Goal: Use online tool/utility: Utilize a website feature to perform a specific function

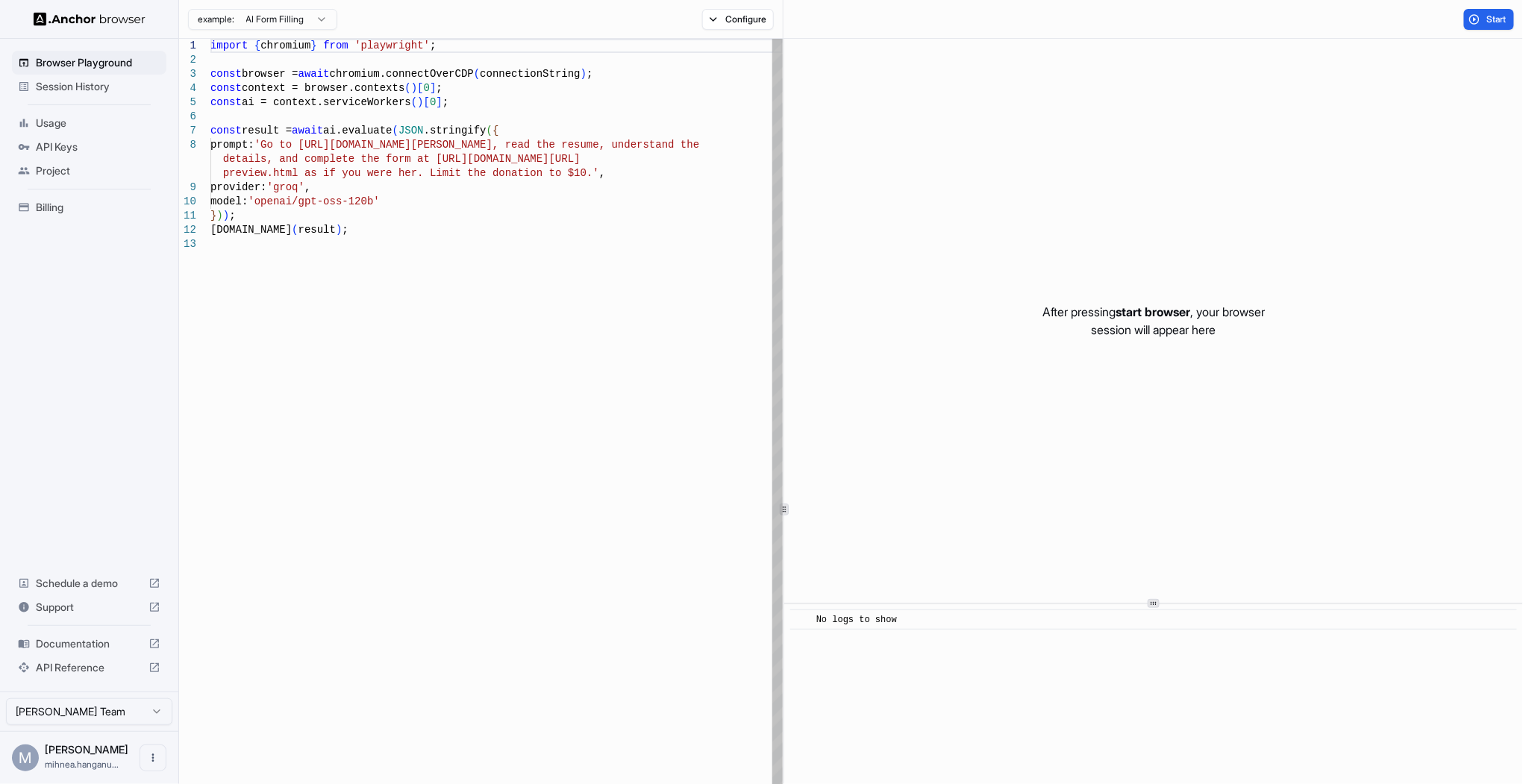
click at [425, 204] on div "import { chromium } from 'playwright' ; const browser = await chromium.connectO…" at bounding box center [496, 600] width 573 height 1122
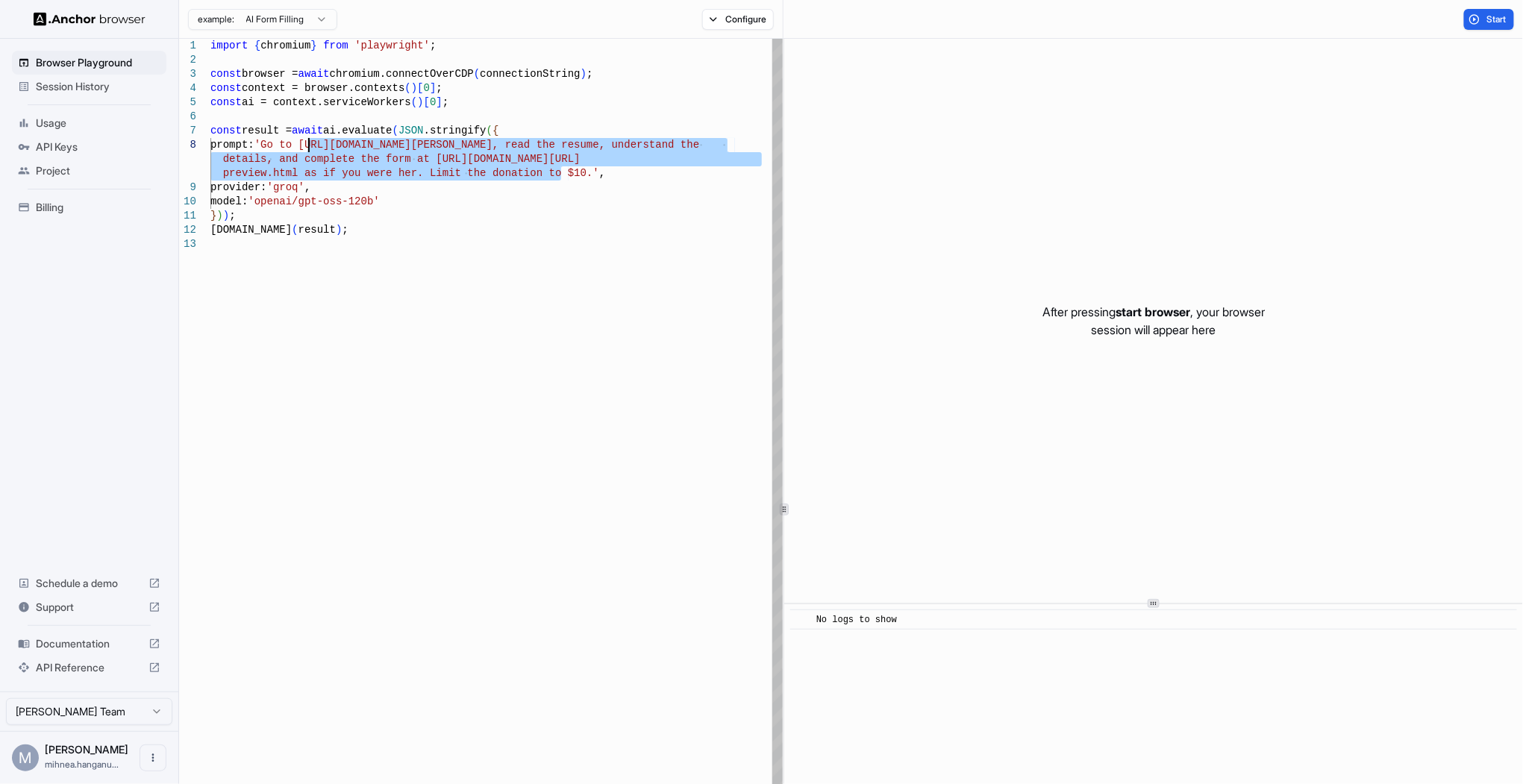
drag, startPoint x: 559, startPoint y: 169, endPoint x: 308, endPoint y: 148, distance: 251.9
click at [308, 148] on div "import { chromium } from 'playwright' ; const browser = await chromium.connectO…" at bounding box center [496, 600] width 573 height 1122
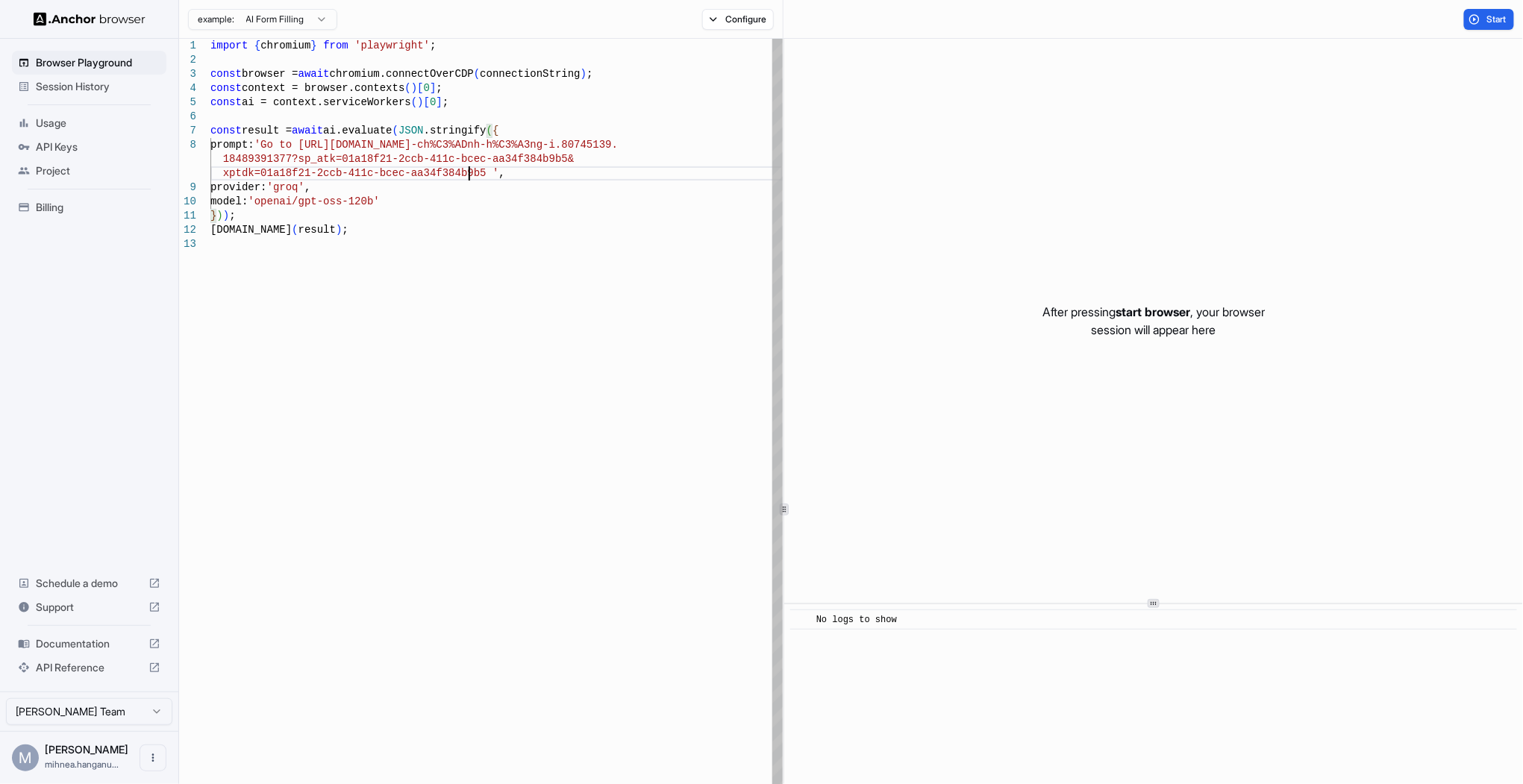
scroll to position [127, 0]
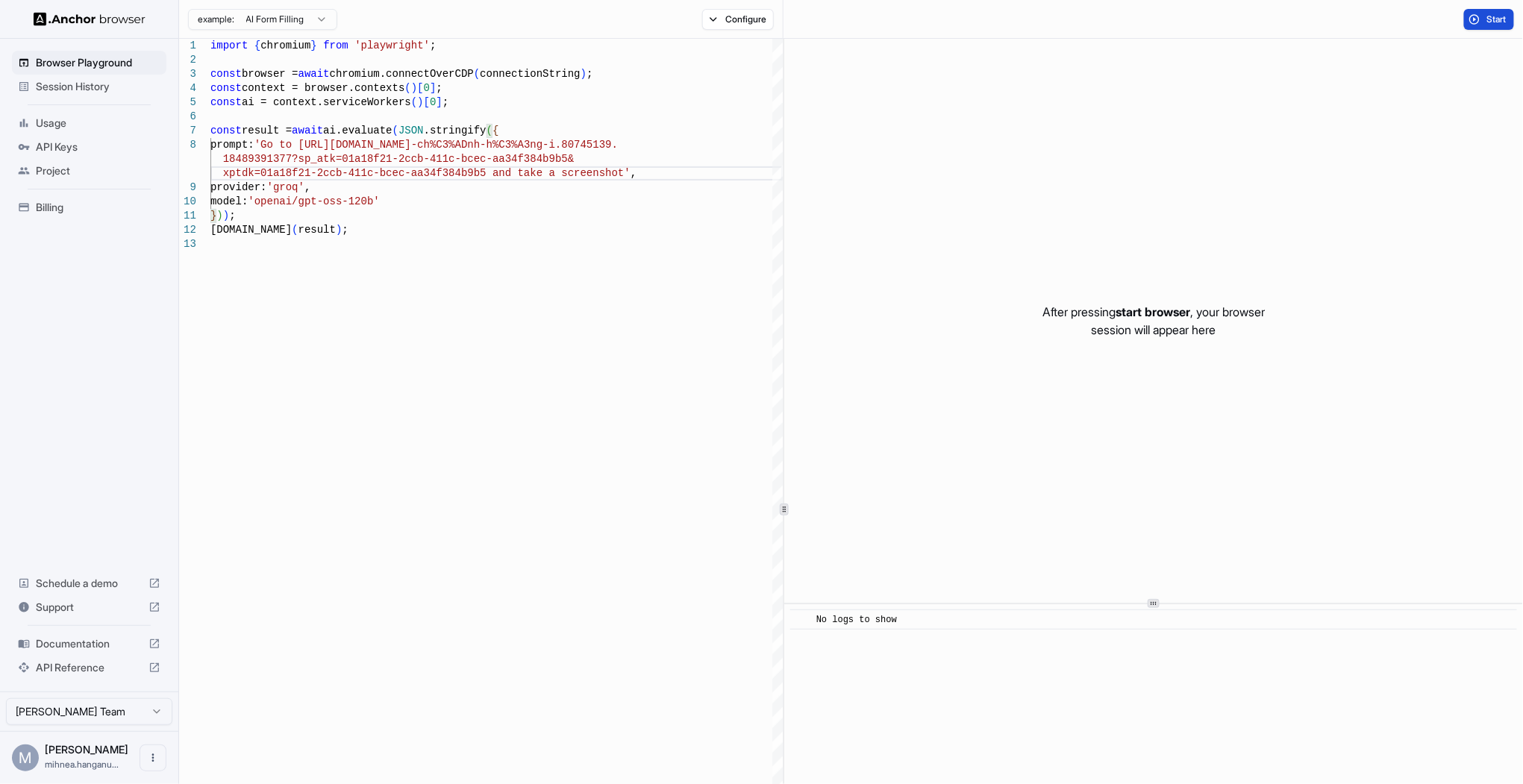
click at [1484, 18] on button "Start" at bounding box center [1488, 19] width 50 height 21
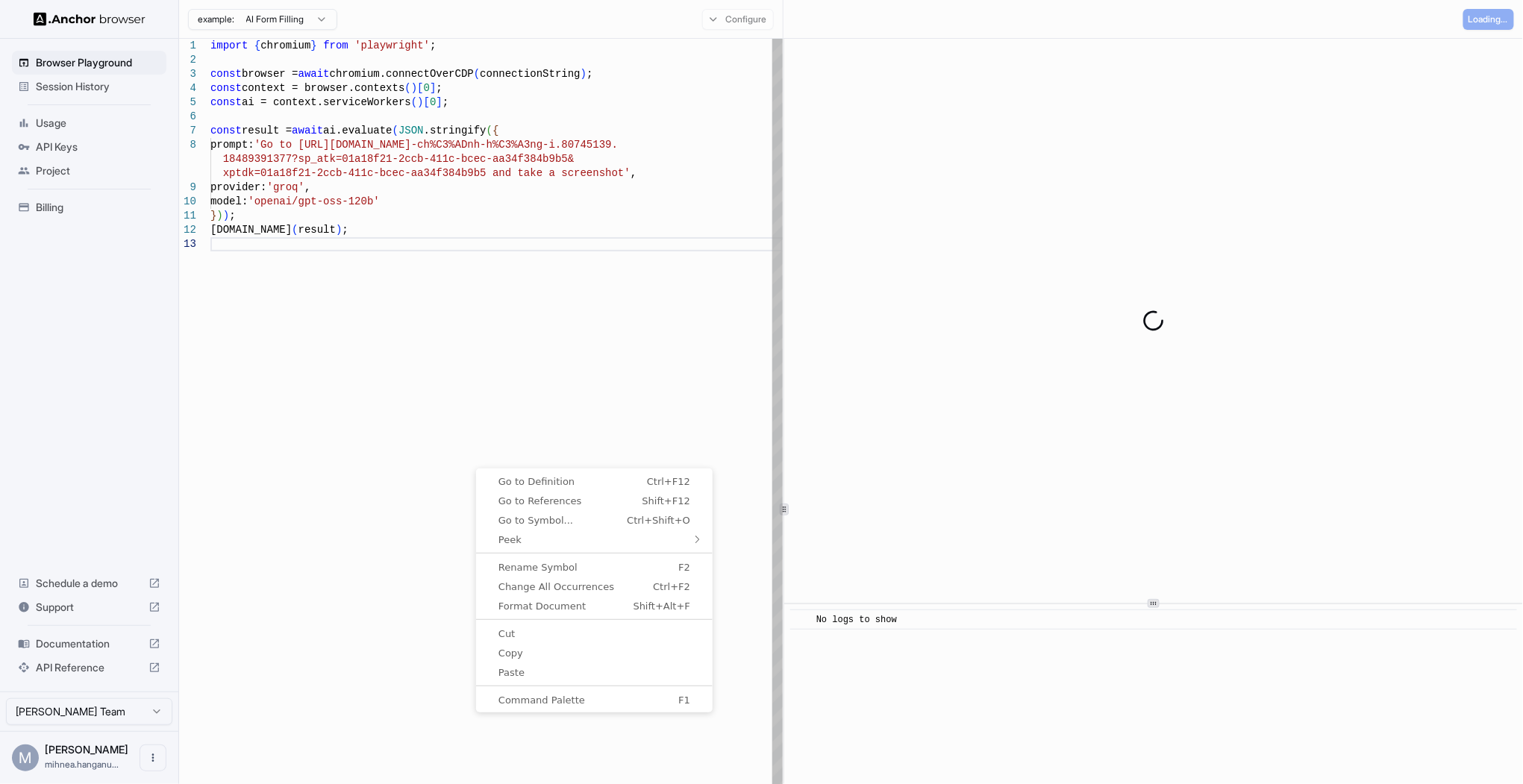
click at [506, 361] on div "import { chromium } from 'playwright' ; const browser = await chromium.connectO…" at bounding box center [496, 600] width 573 height 1122
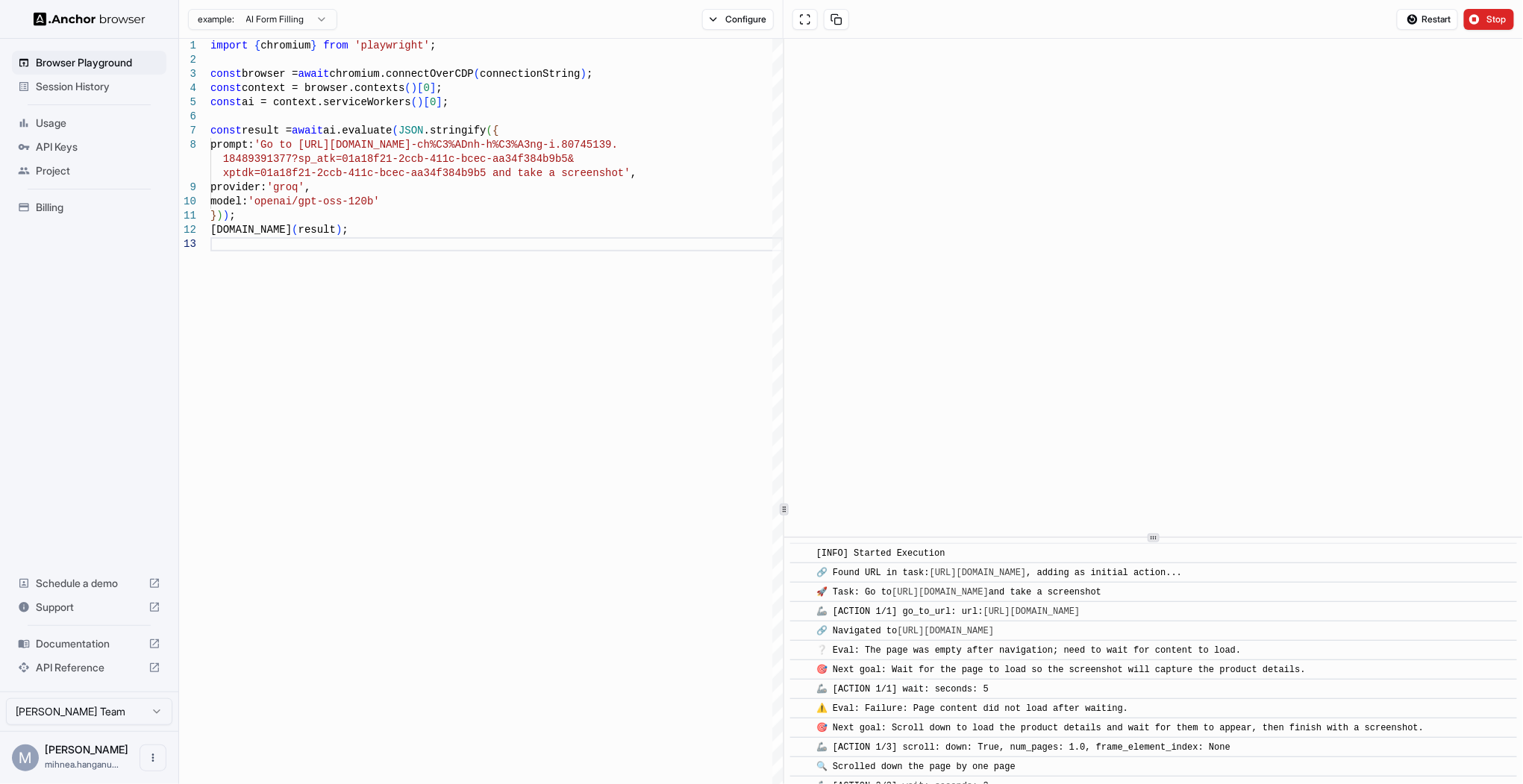
scroll to position [0, 0]
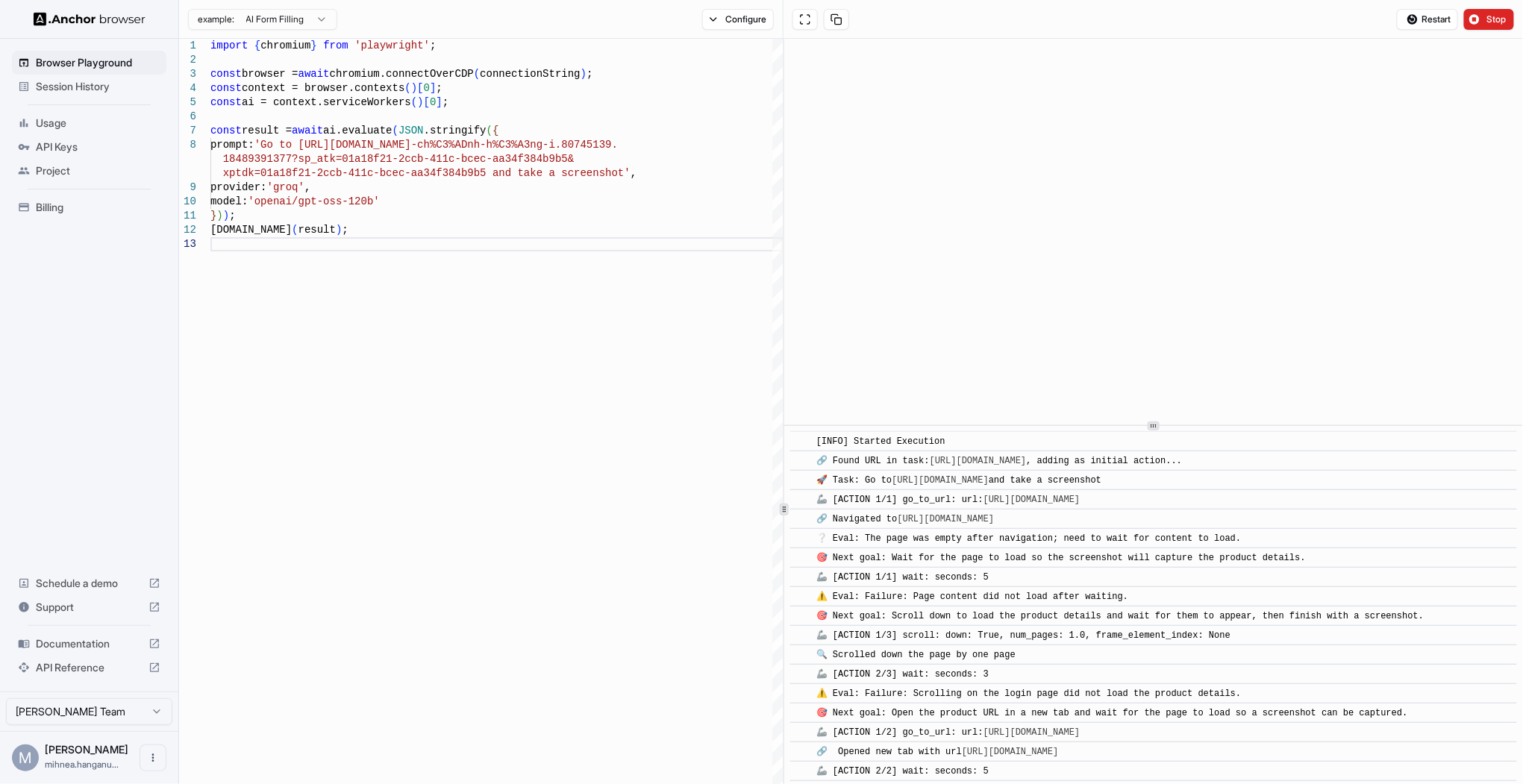
click at [1137, 425] on div at bounding box center [1153, 425] width 739 height 1
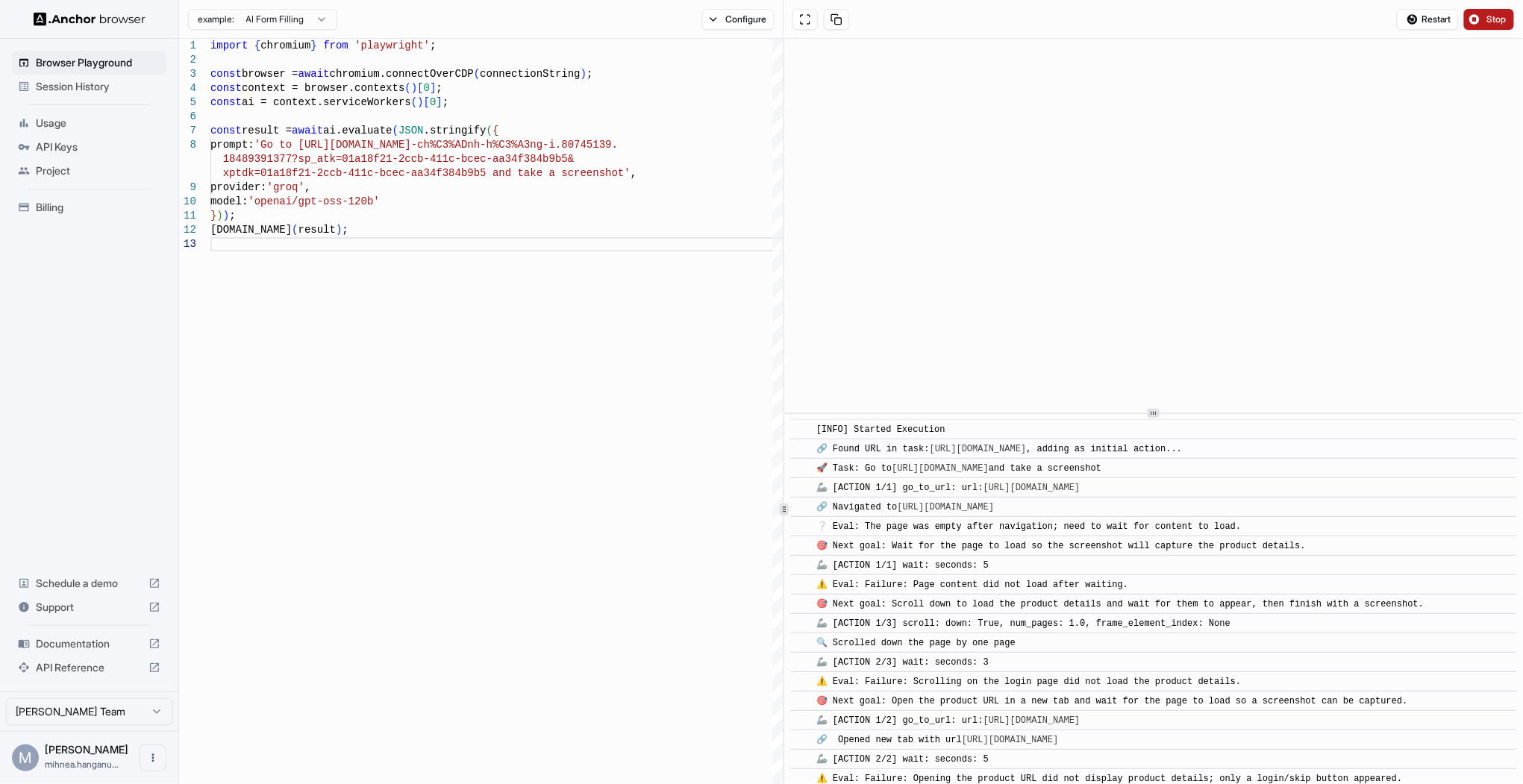
scroll to position [130, 0]
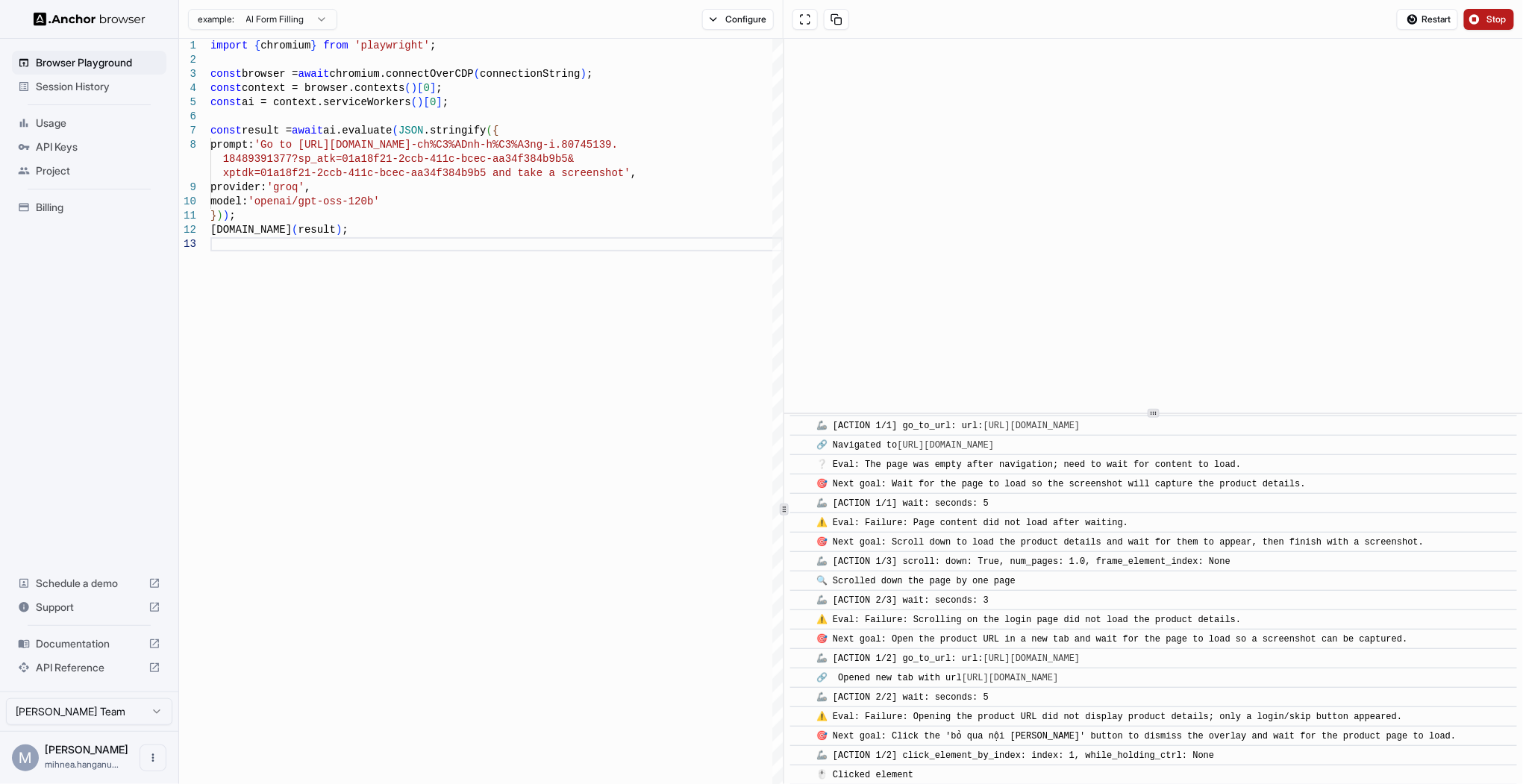
click at [1485, 21] on button "Stop" at bounding box center [1488, 19] width 50 height 21
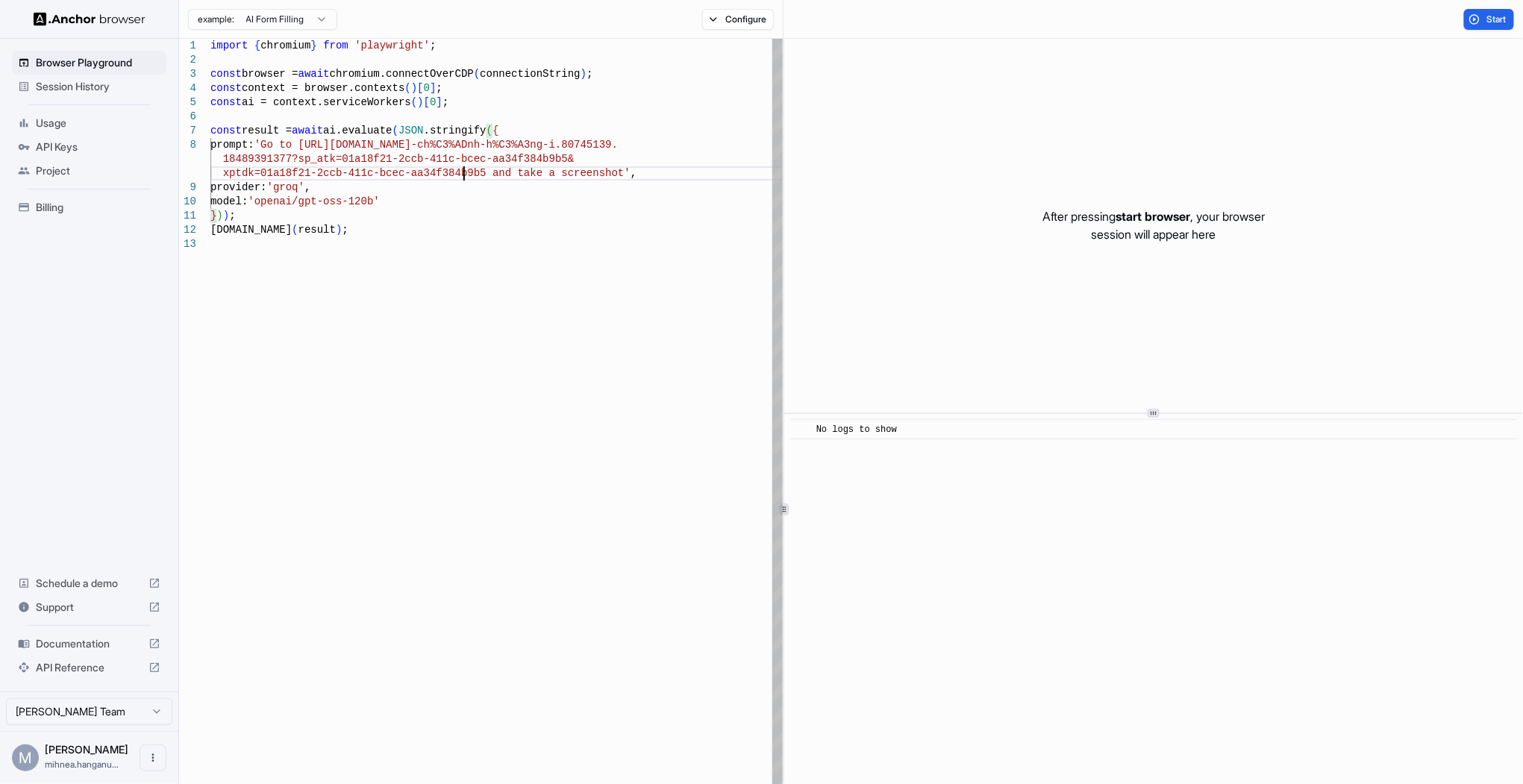
scroll to position [69, 0]
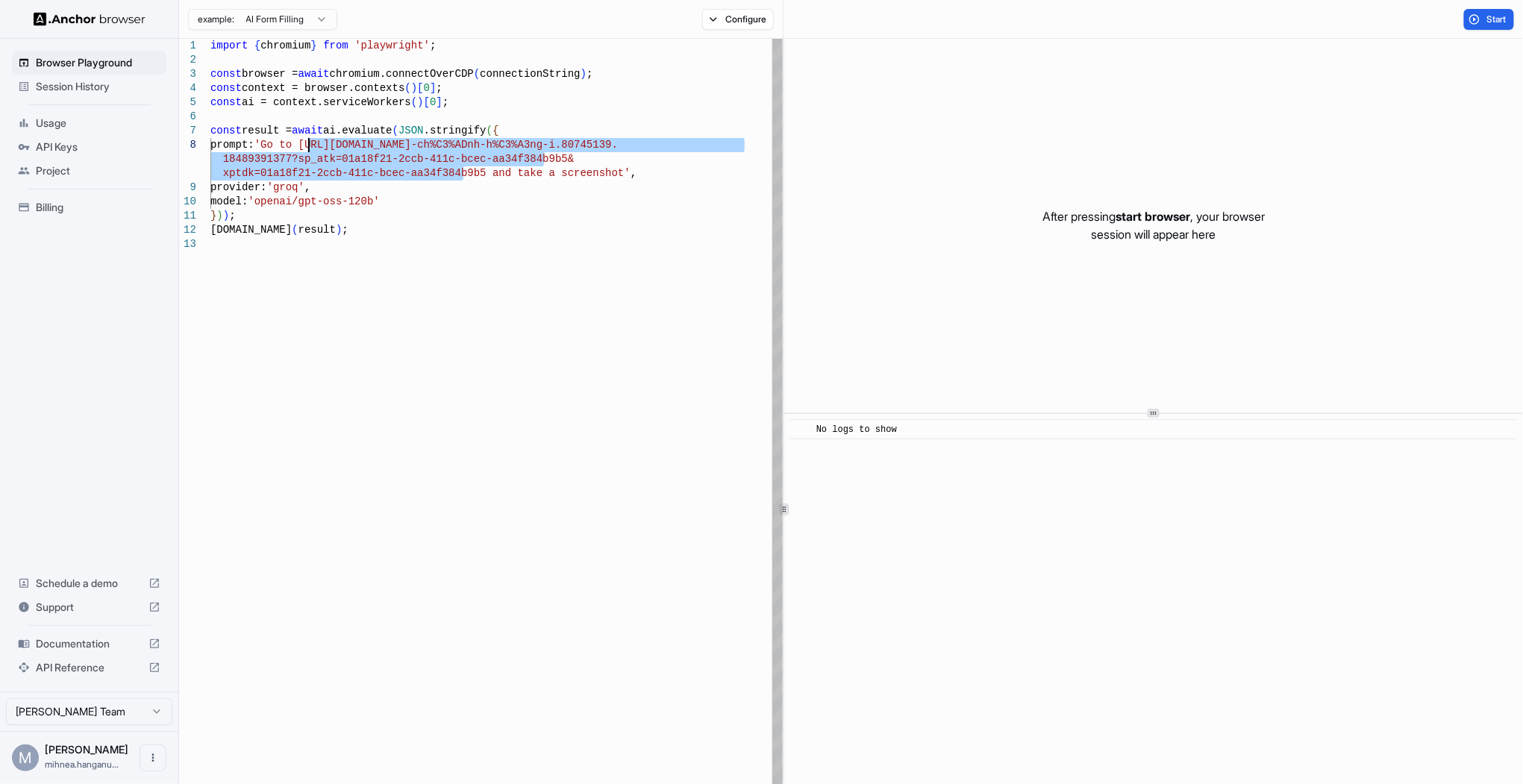
drag, startPoint x: 462, startPoint y: 171, endPoint x: 309, endPoint y: 149, distance: 154.6
click at [309, 149] on div "import { chromium } from 'playwright' ; const browser = await chromium.connectO…" at bounding box center [496, 600] width 573 height 1122
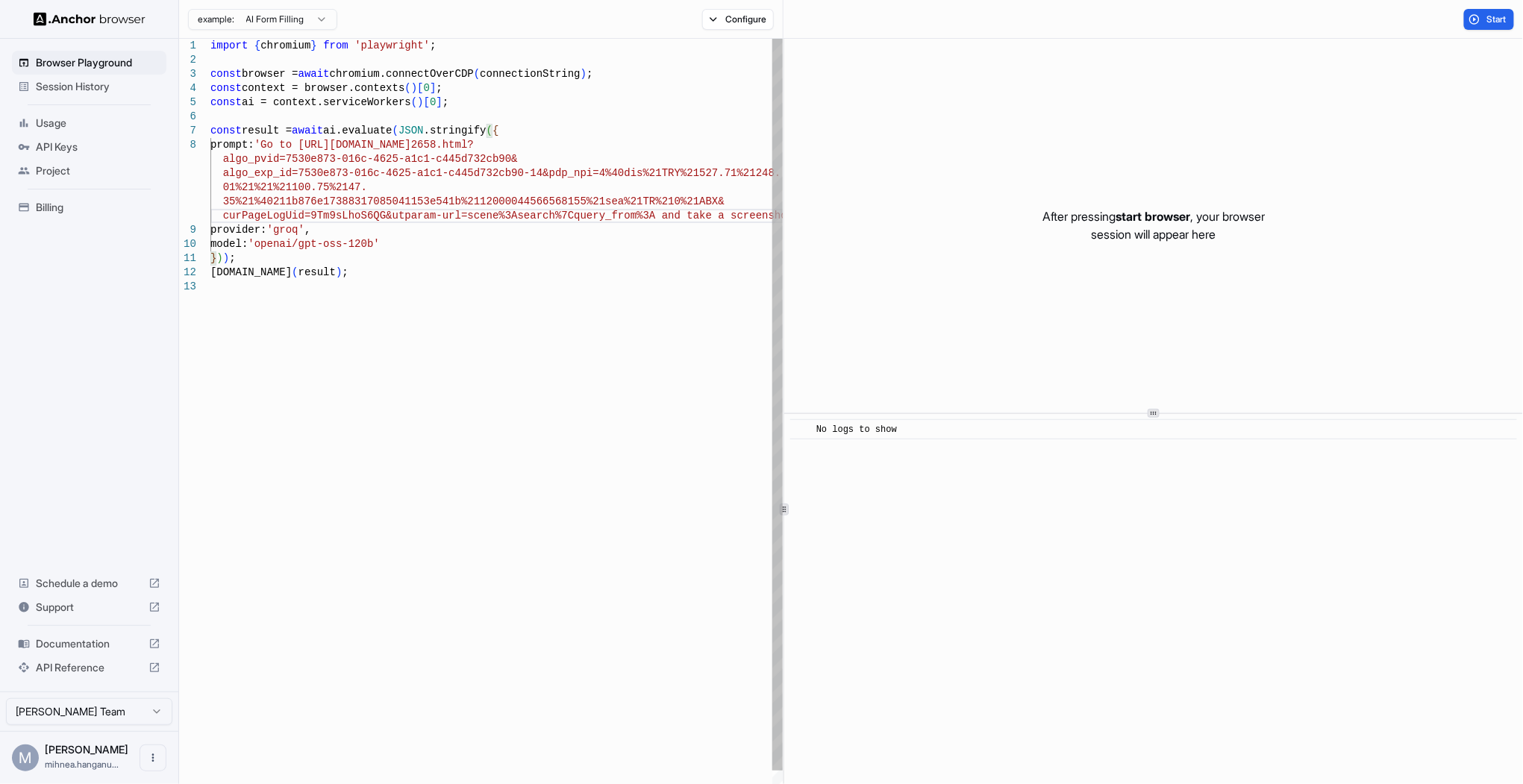
click at [627, 213] on div "import { chromium } from 'playwright' ; const browser = await chromium.connectO…" at bounding box center [496, 622] width 573 height 1165
click at [628, 212] on div "import { chromium } from 'playwright' ; const browser = await chromium.connectO…" at bounding box center [496, 622] width 573 height 1165
click at [719, 215] on div "import { chromium } from 'playwright' ; const browser = await chromium.connectO…" at bounding box center [496, 622] width 573 height 1165
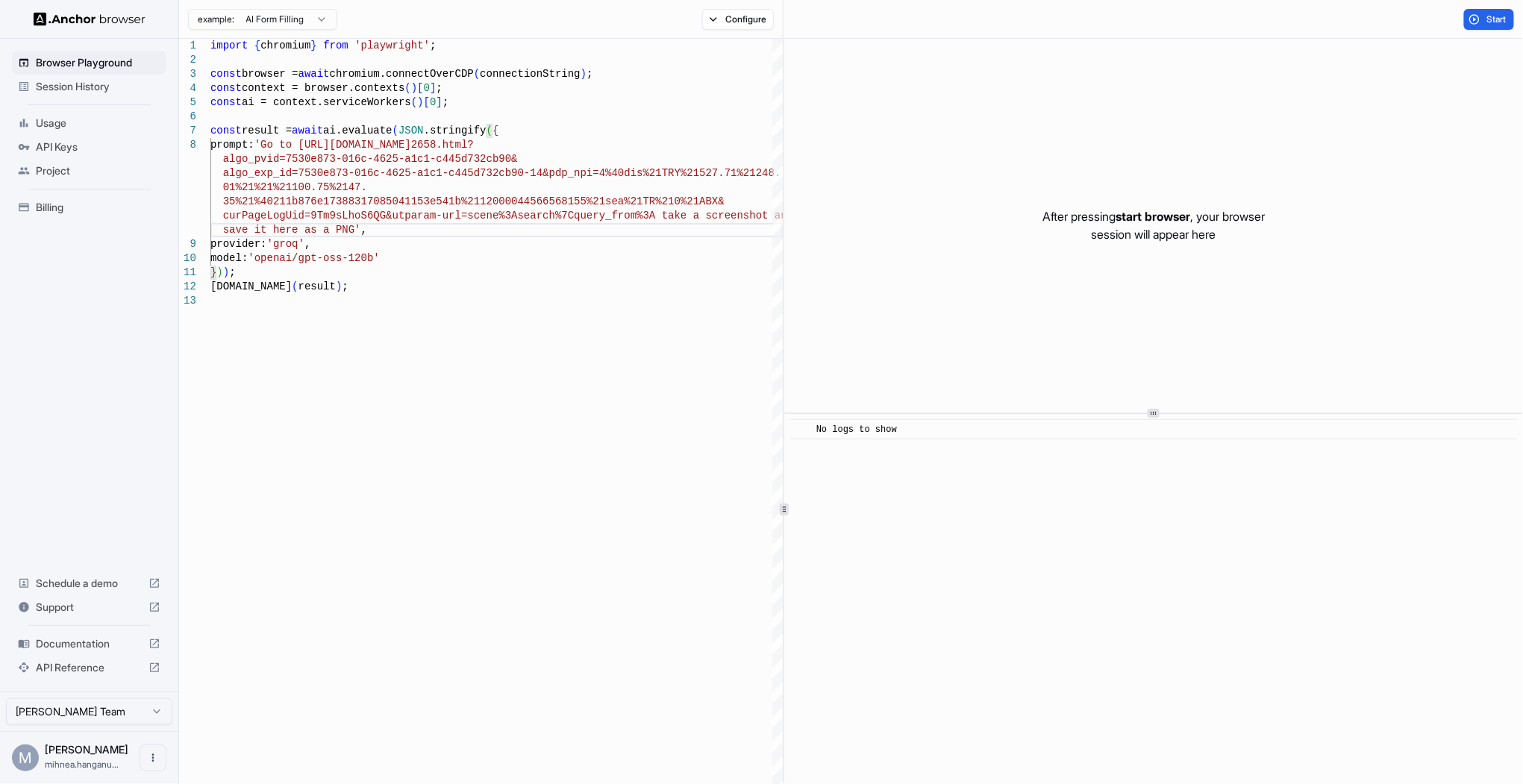
click at [1492, 20] on span "Start" at bounding box center [1496, 20] width 21 height 12
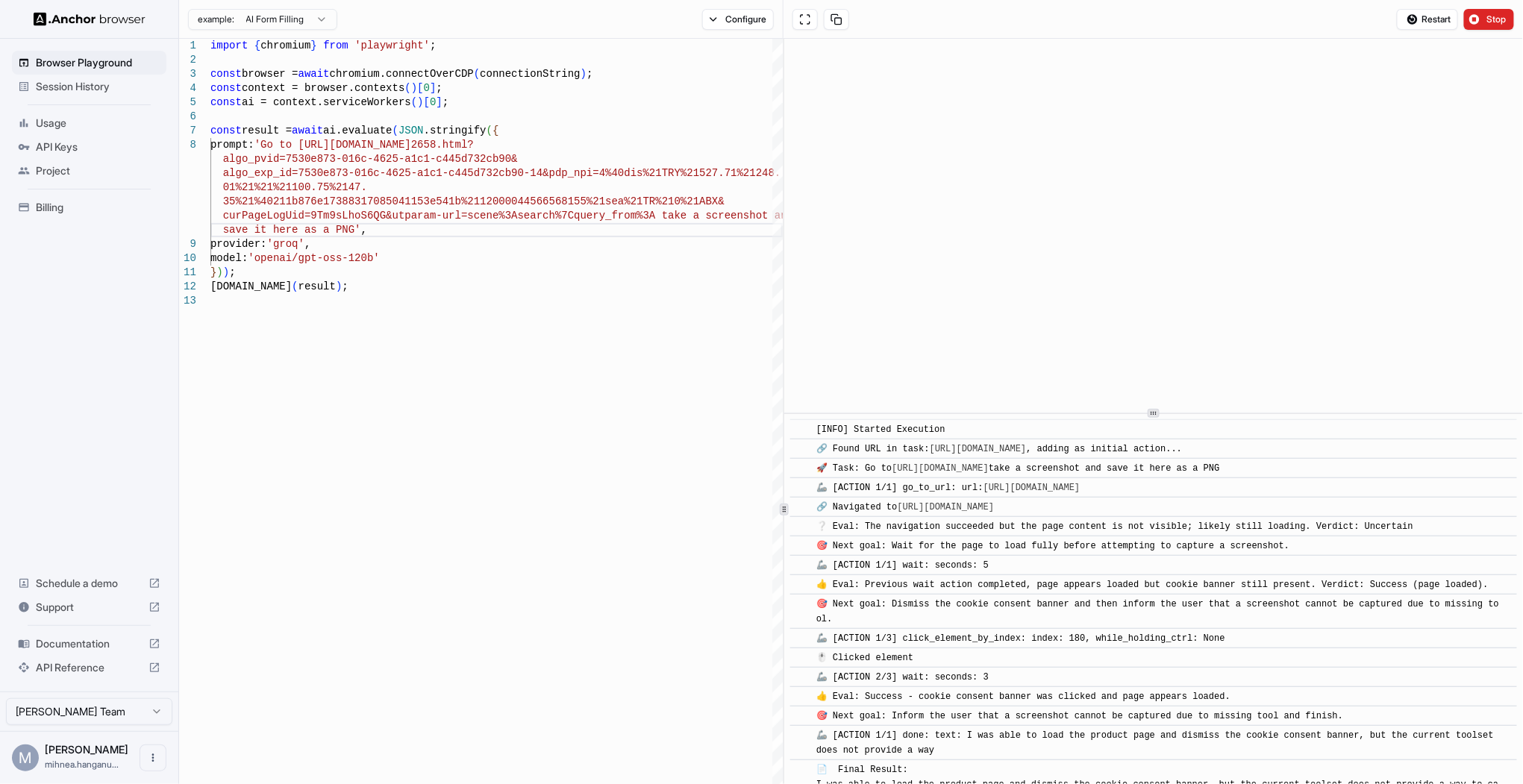
scroll to position [58, 0]
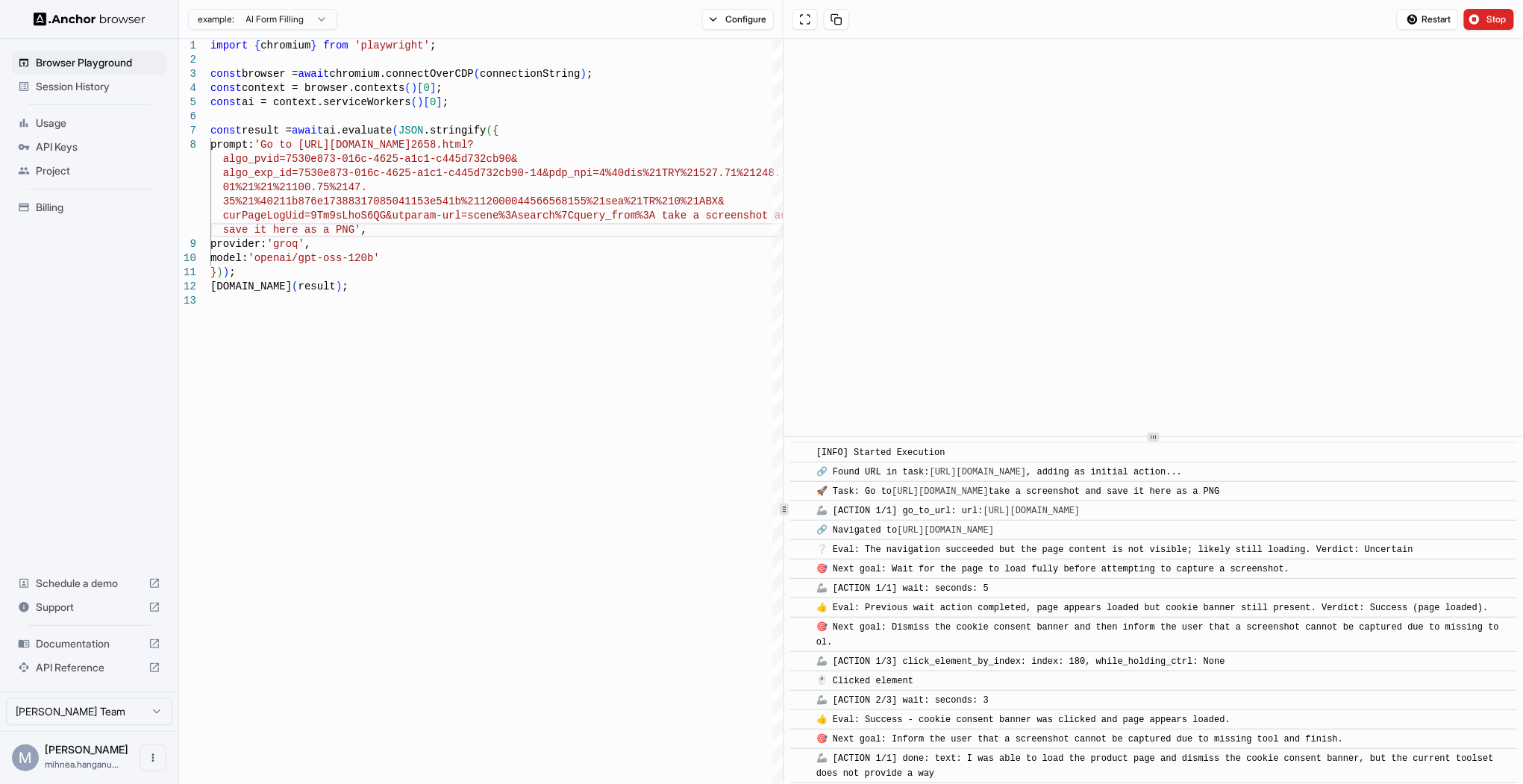
click at [1155, 440] on icon at bounding box center [1154, 438] width 8 height 8
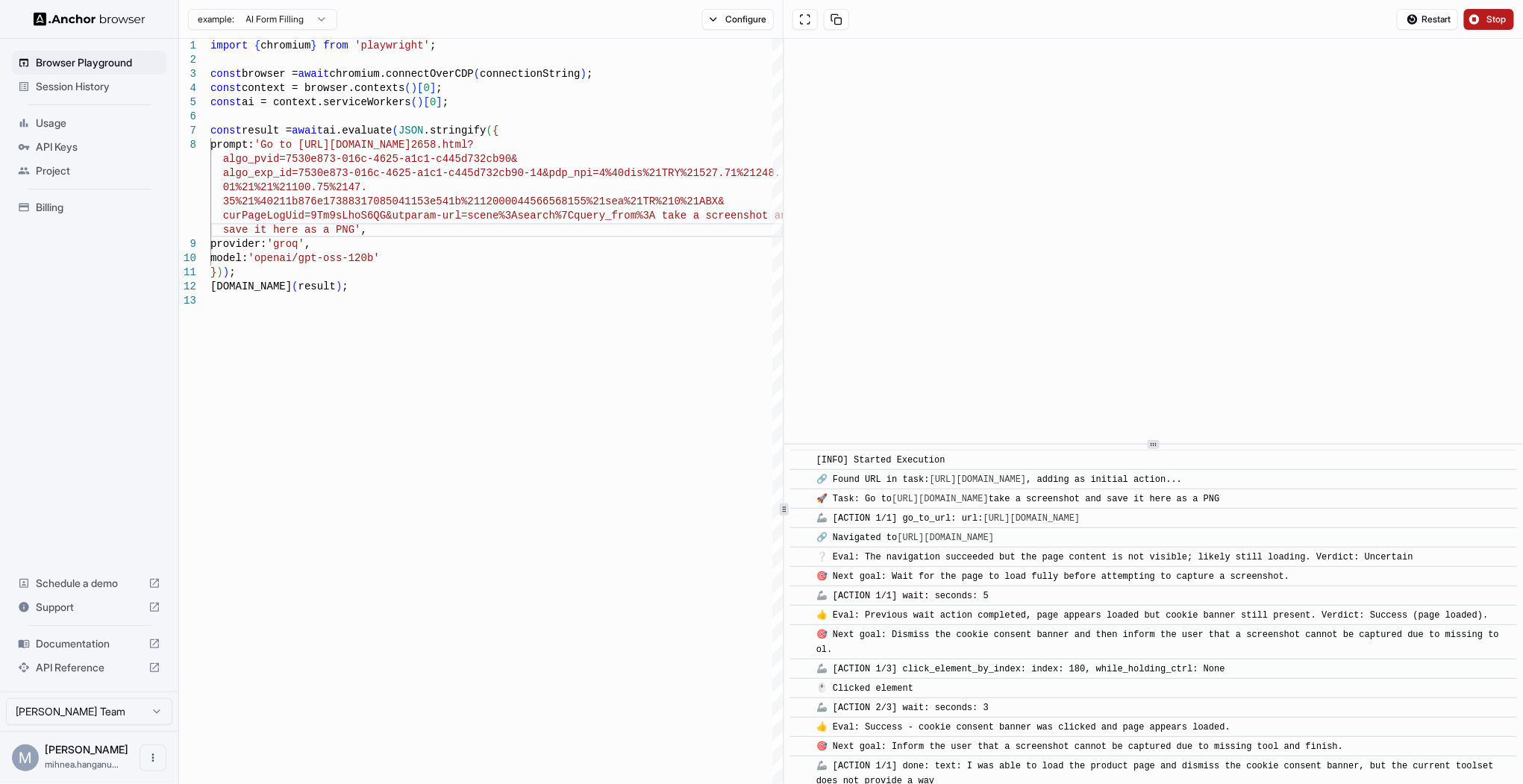
click at [1485, 18] on button "Stop" at bounding box center [1488, 19] width 50 height 21
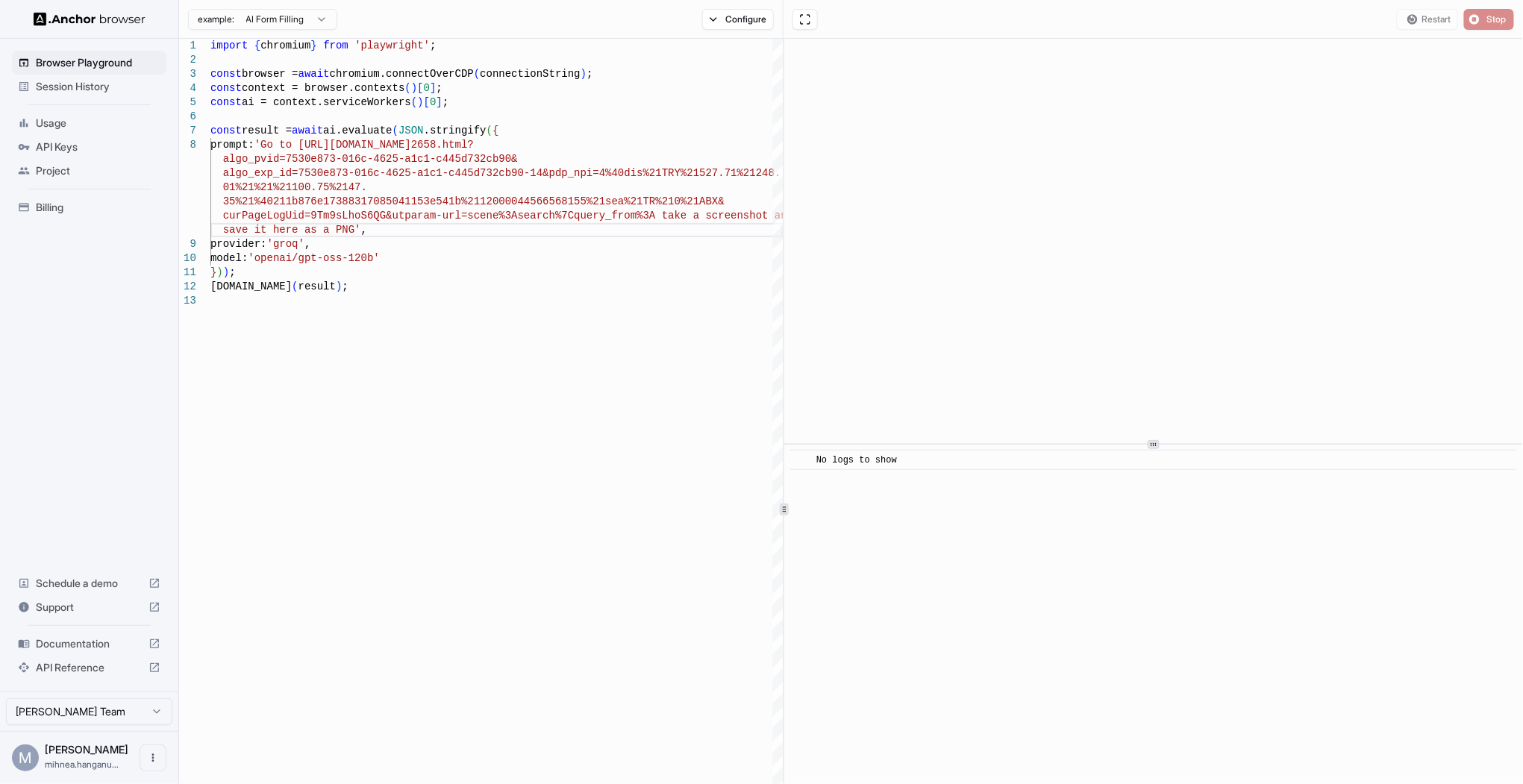
scroll to position [0, 0]
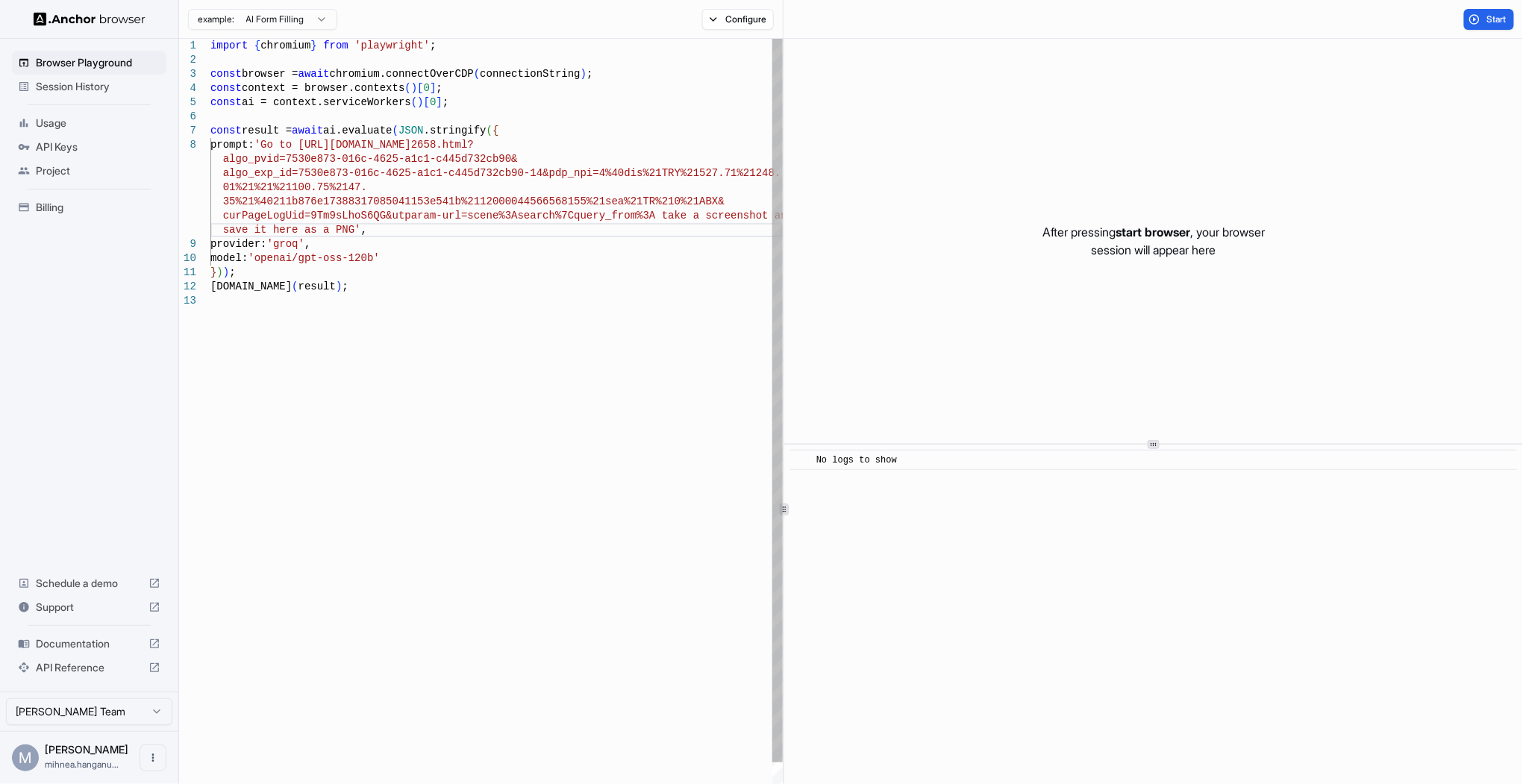
click at [744, 211] on div "import { chromium } from 'playwright' ; const browser = await chromium.connectO…" at bounding box center [496, 628] width 573 height 1178
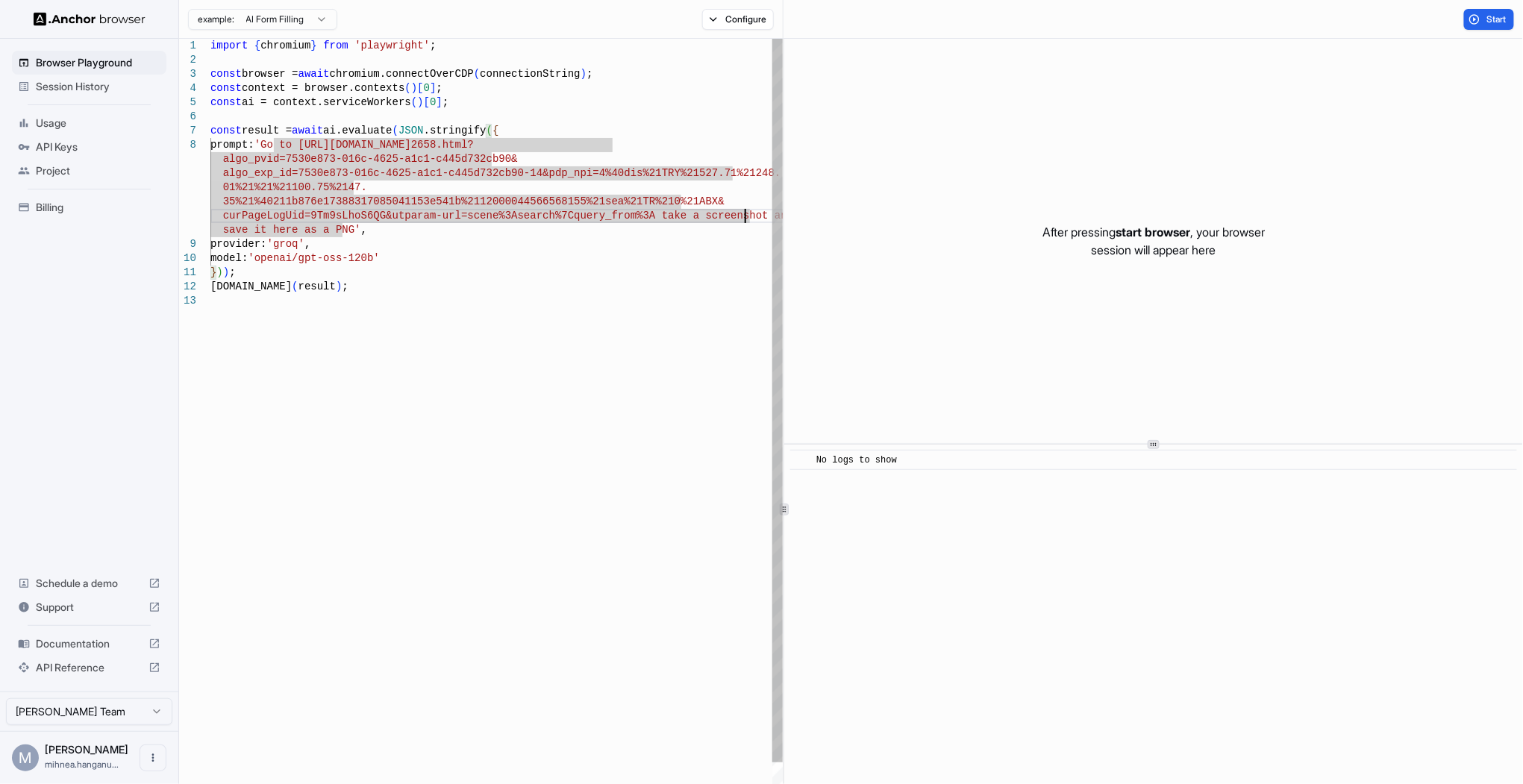
scroll to position [28, 0]
click at [492, 203] on div "import { chromium } from 'playwright' ; const browser = await chromium.connectO…" at bounding box center [496, 628] width 573 height 1178
click at [626, 210] on div "import { chromium } from 'playwright' ; const browser = await chromium.connectO…" at bounding box center [496, 628] width 573 height 1178
click at [623, 215] on div "import { chromium } from 'playwright' ; const browser = await chromium.connectO…" at bounding box center [496, 628] width 573 height 1178
click at [626, 213] on div "import { chromium } from 'playwright' ; const browser = await chromium.connectO…" at bounding box center [496, 628] width 573 height 1178
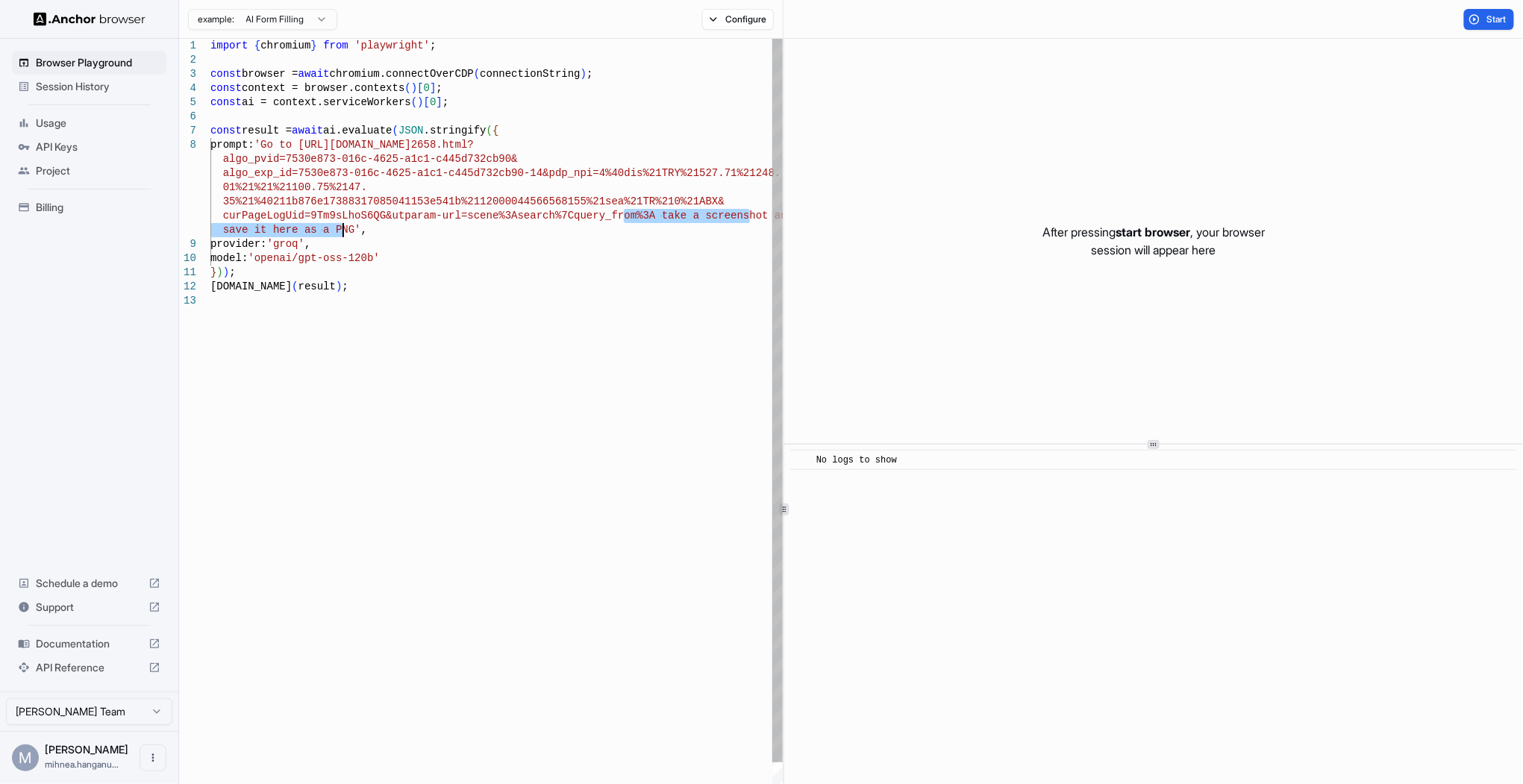
drag, startPoint x: 623, startPoint y: 215, endPoint x: 343, endPoint y: 227, distance: 280.3
click at [343, 227] on div "import { chromium } from 'playwright' ; const browser = await chromium.connectO…" at bounding box center [496, 628] width 573 height 1178
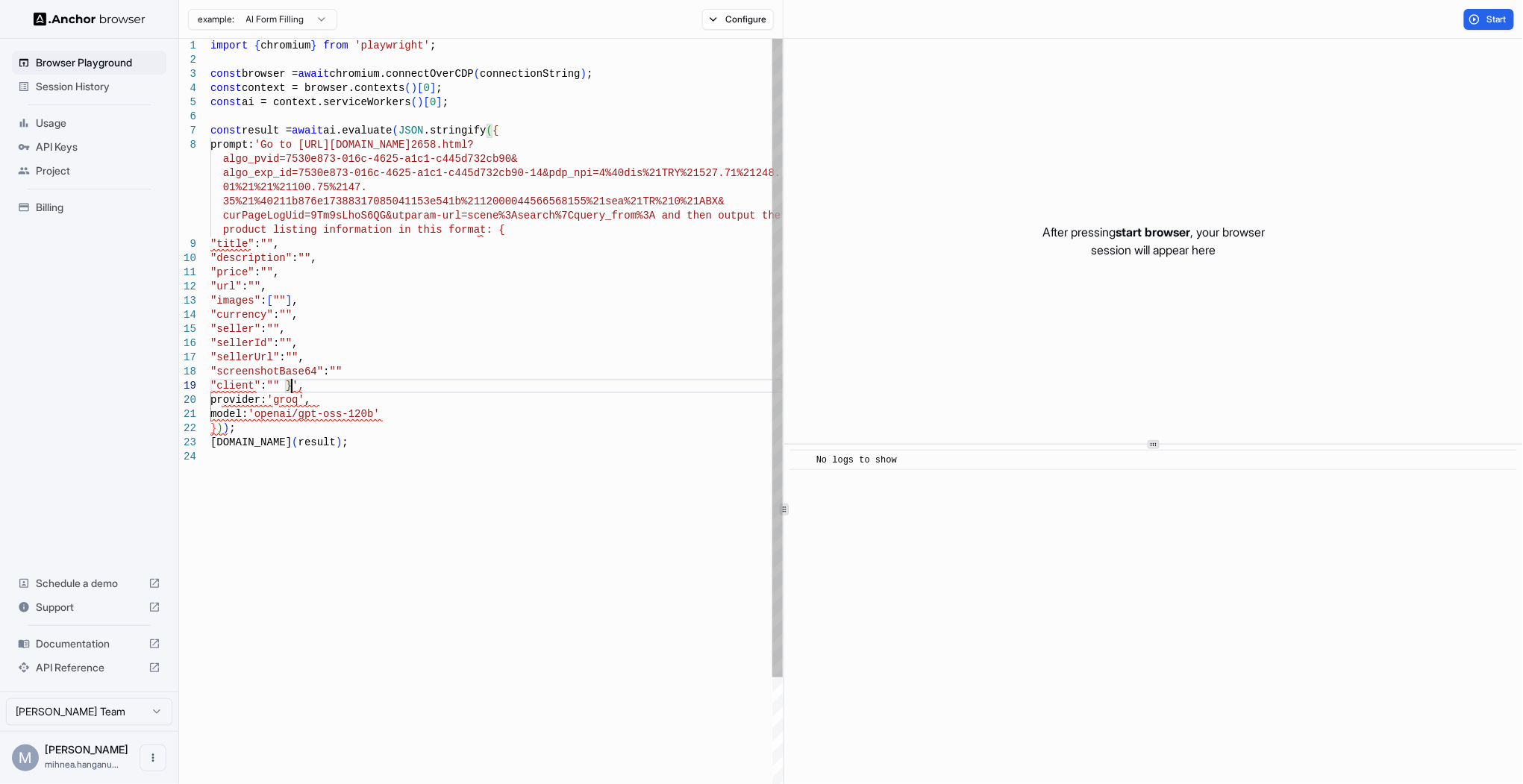
scroll to position [58, 0]
click at [492, 228] on div "import { chromium } from 'playwright' ; const browser = await chromium.connectO…" at bounding box center [496, 707] width 573 height 1335
click at [476, 233] on div "import { chromium } from 'playwright' ; const browser = await chromium.connectO…" at bounding box center [496, 707] width 573 height 1335
drag, startPoint x: 211, startPoint y: 244, endPoint x: 225, endPoint y: 248, distance: 14.6
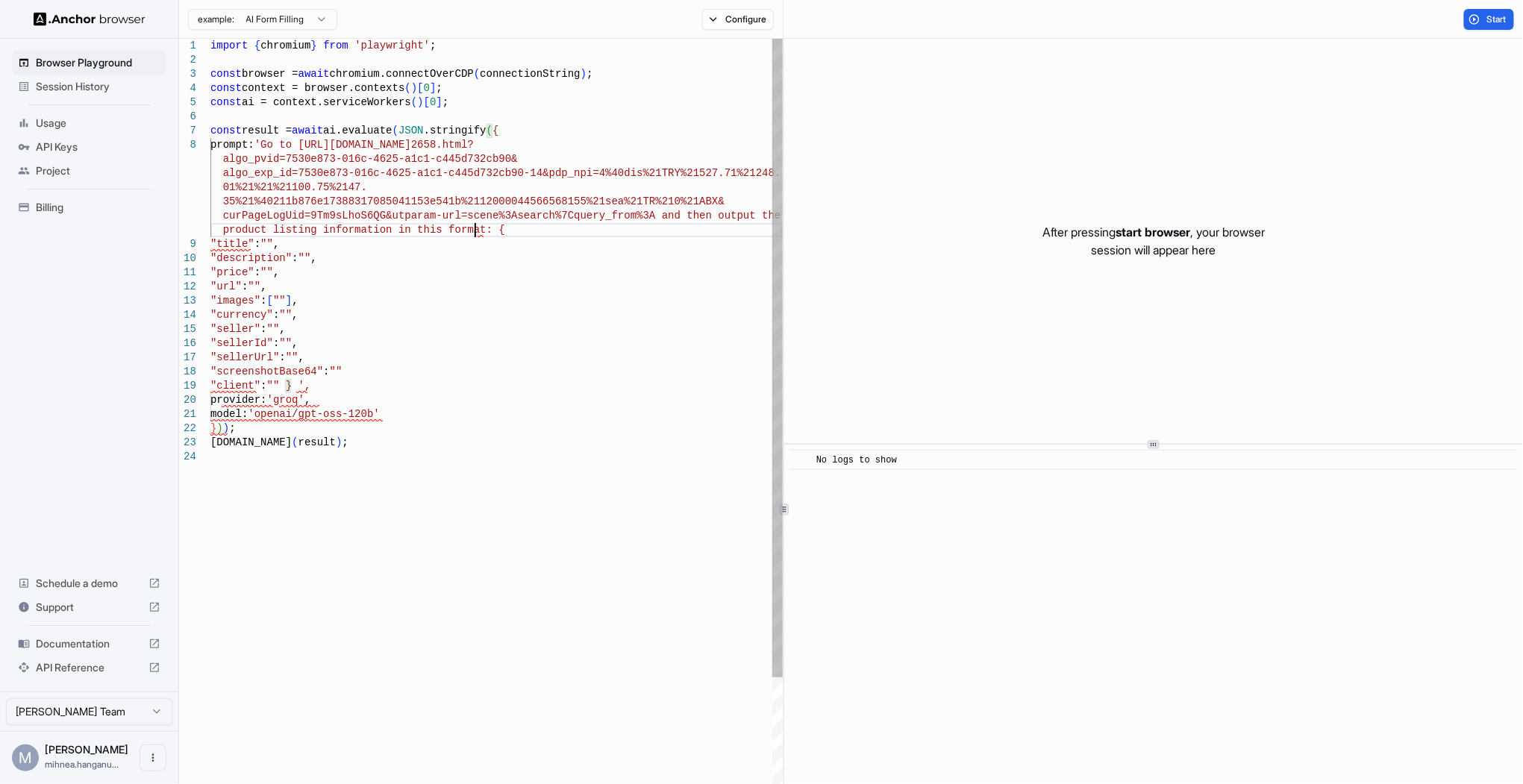
click at [211, 243] on div "import { chromium } from 'playwright' ; const browser = await chromium.connectO…" at bounding box center [496, 707] width 573 height 1335
click at [210, 248] on span ""description"" at bounding box center [251, 244] width 81 height 12
click at [207, 231] on div at bounding box center [195, 230] width 31 height 14
click at [212, 243] on div "import { chromium } from 'playwright' ; const browser = await chromium.connectO…" at bounding box center [496, 699] width 573 height 1320
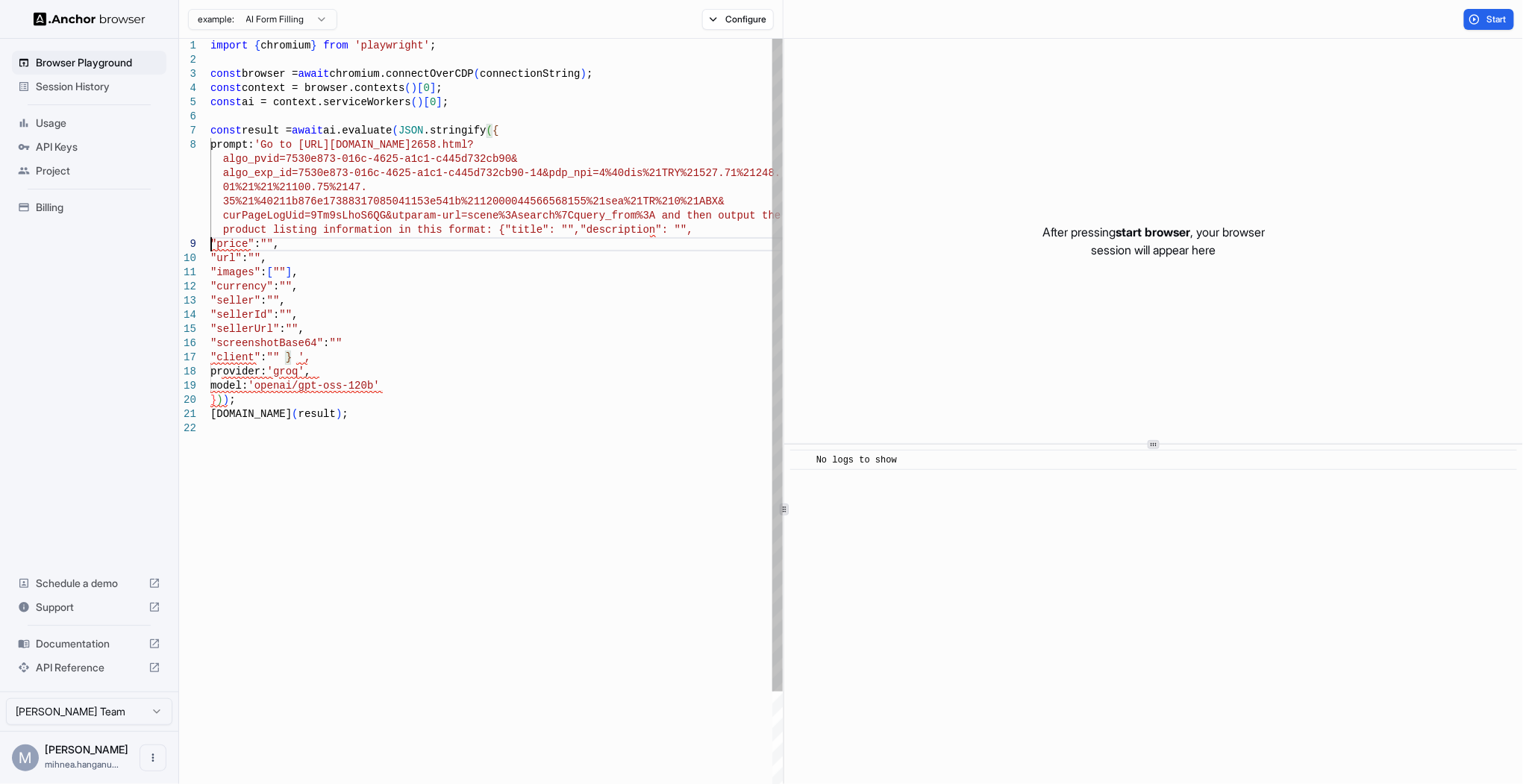
click at [211, 244] on div "import { chromium } from 'playwright' ; const browser = await chromium.connectO…" at bounding box center [496, 692] width 573 height 1307
click at [213, 247] on div "import { chromium } from 'playwright' ; const browser = await chromium.connectO…" at bounding box center [496, 685] width 573 height 1292
click at [211, 252] on div "import { chromium } from 'playwright' ; const browser = await chromium.connectO…" at bounding box center [496, 685] width 573 height 1292
click at [212, 254] on div "import { chromium } from 'playwright' ; const browser = await chromium.connectO…" at bounding box center [496, 685] width 573 height 1292
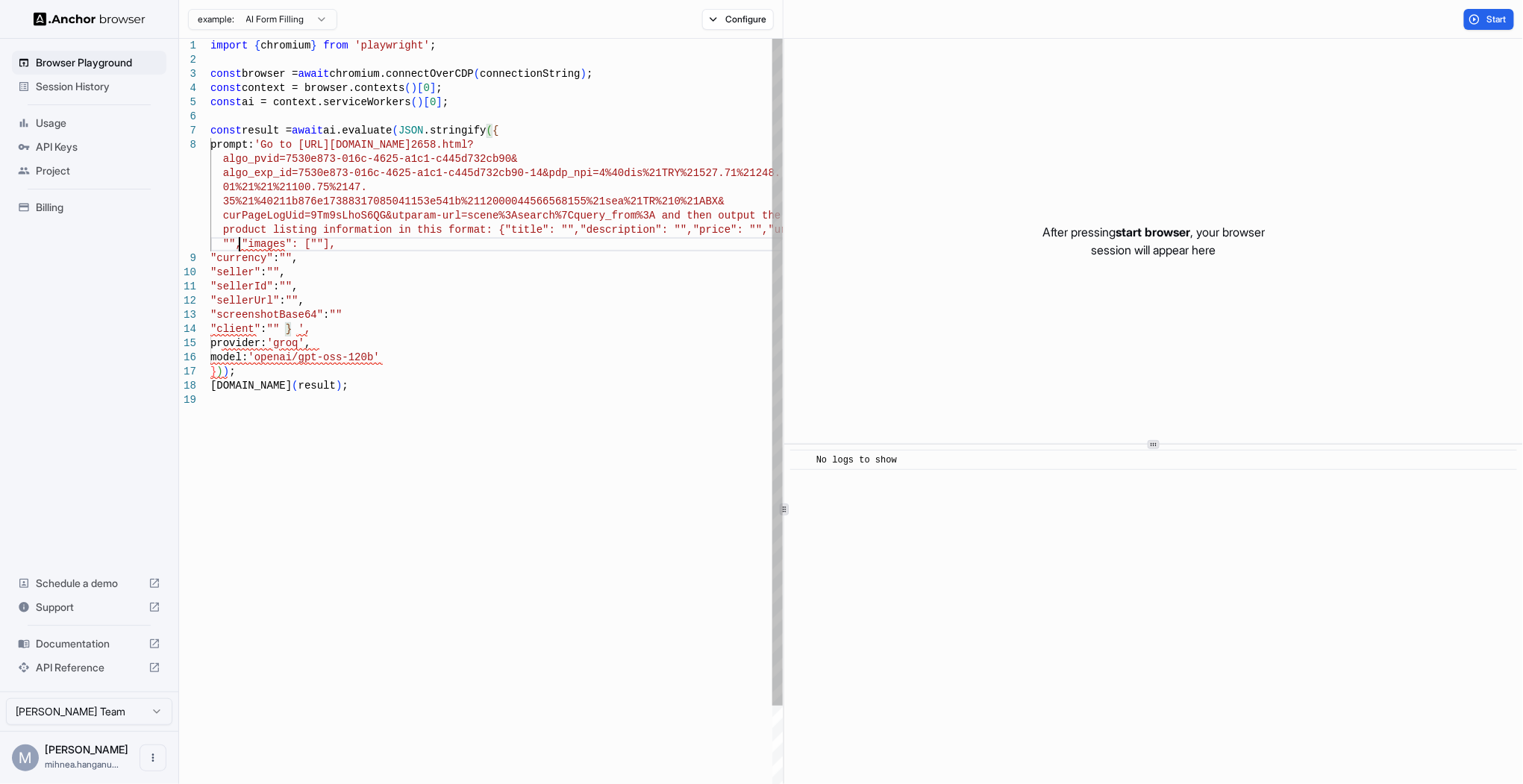
click at [210, 260] on span ""currency"" at bounding box center [242, 258] width 63 height 12
click at [210, 257] on span ""currency"" at bounding box center [242, 258] width 63 height 12
click at [211, 255] on div "import { chromium } from 'playwright' ; const browser = await chromium.connectO…" at bounding box center [496, 678] width 573 height 1278
click at [213, 257] on div "import { chromium } from 'playwright' ; const browser = await chromium.connectO…" at bounding box center [496, 670] width 573 height 1264
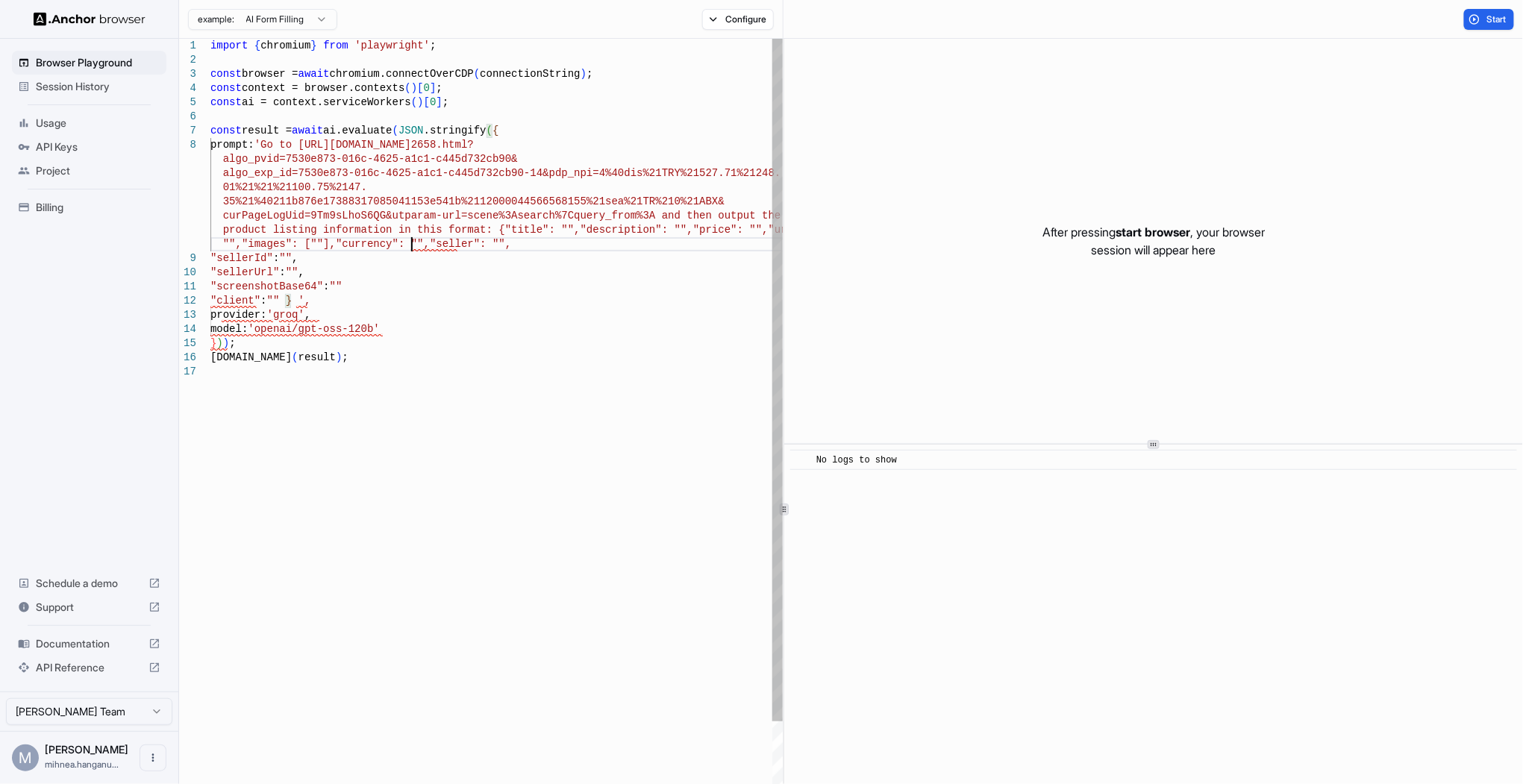
click at [212, 258] on div "import { chromium } from 'playwright' ; const browser = await chromium.connectO…" at bounding box center [496, 664] width 573 height 1250
click at [211, 257] on div "import { chromium } from 'playwright' ; const browser = await chromium.connectO…" at bounding box center [496, 657] width 573 height 1235
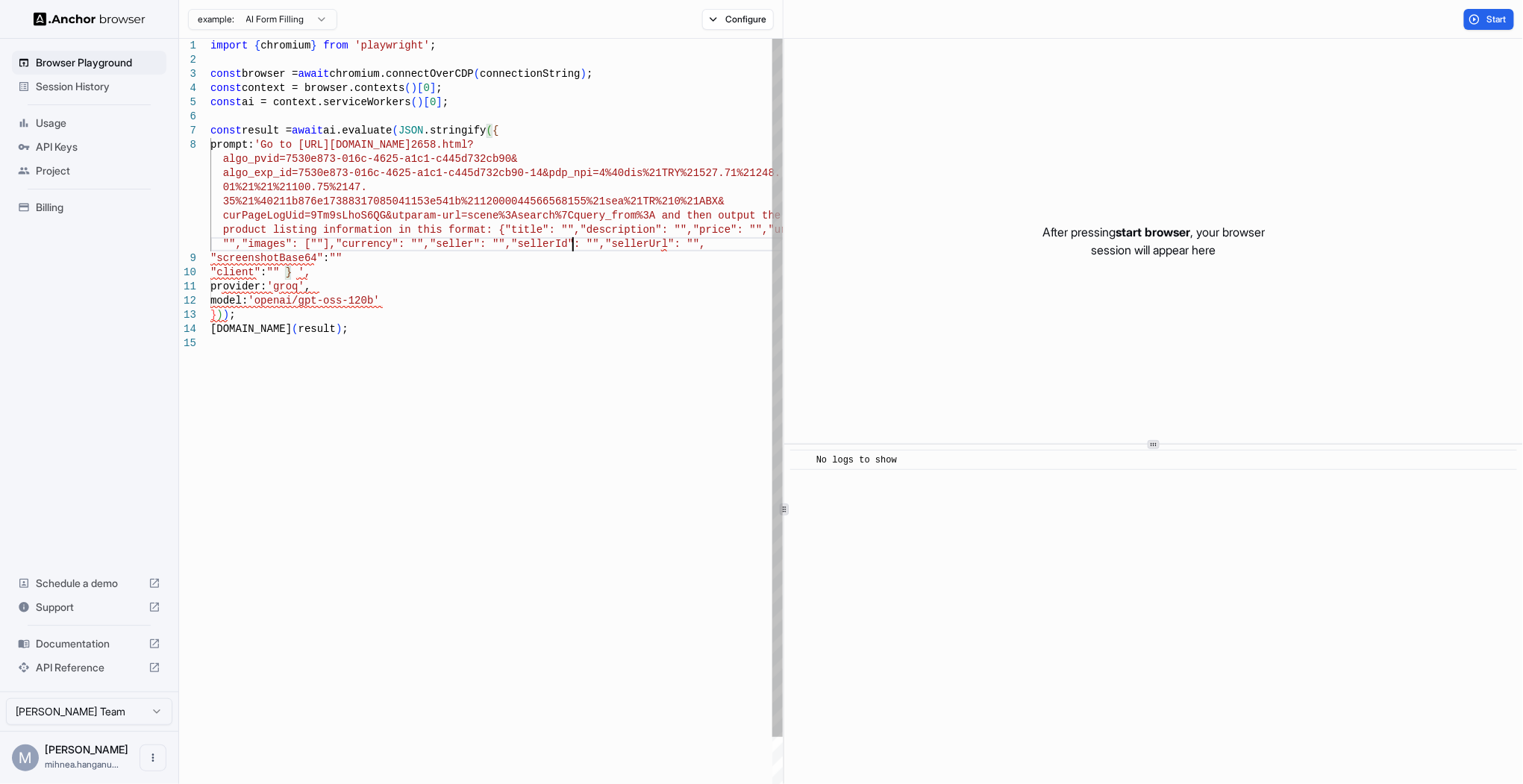
click at [349, 258] on div "import { chromium } from 'playwright' ; const browser = await chromium.connectO…" at bounding box center [496, 650] width 573 height 1222
click at [213, 259] on div "import { chromium } from 'playwright' ; const browser = await chromium.connectO…" at bounding box center [496, 650] width 573 height 1222
click at [212, 271] on div "import { chromium } from 'playwright' ; const browser = await chromium.connectO…" at bounding box center [496, 650] width 573 height 1222
click at [468, 268] on div "import { chromium } from 'playwright' ; const browser = await chromium.connectO…" at bounding box center [496, 642] width 573 height 1207
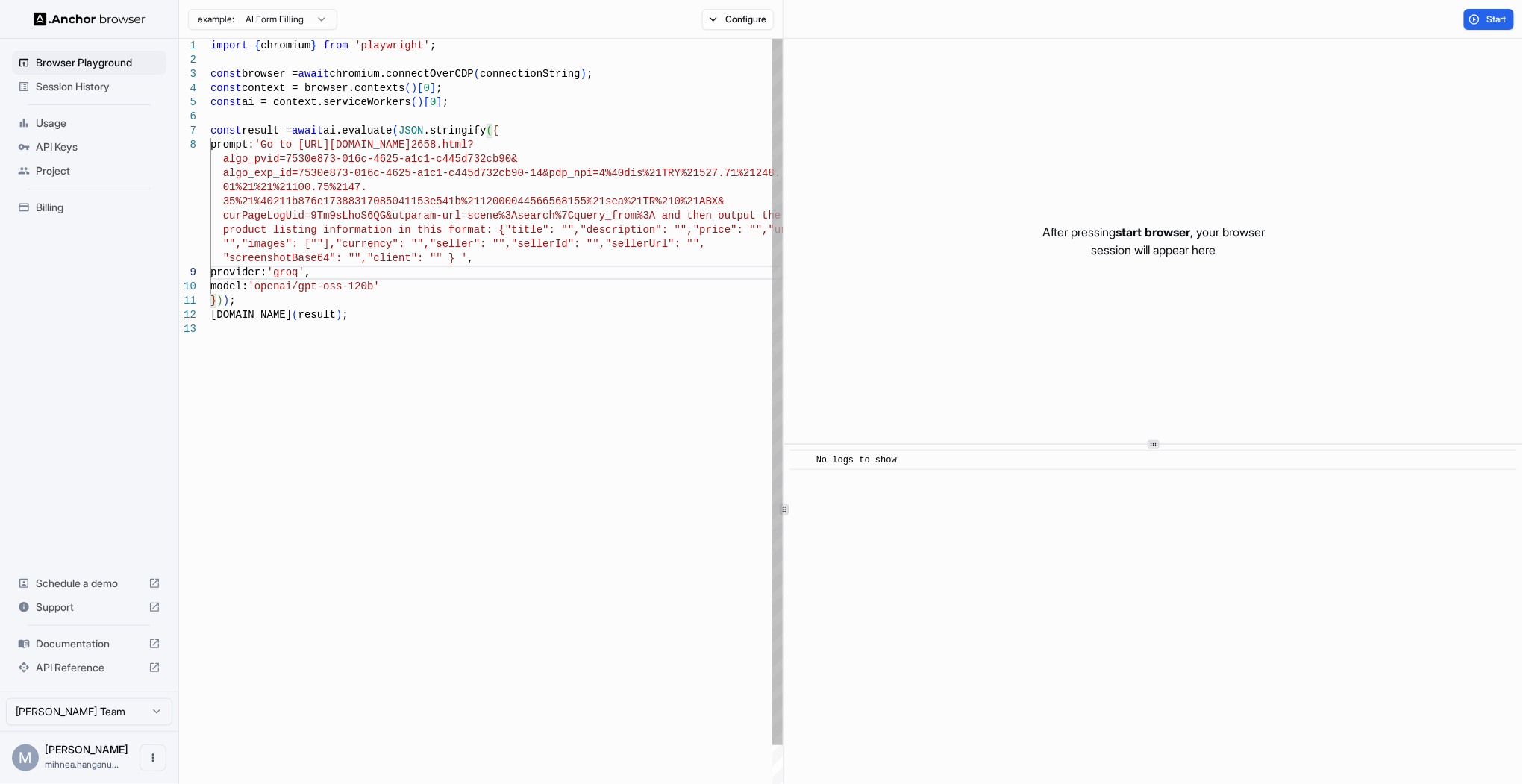
click at [467, 258] on div "import { chromium } from 'playwright' ; const browser = await chromium.connectO…" at bounding box center [496, 642] width 573 height 1207
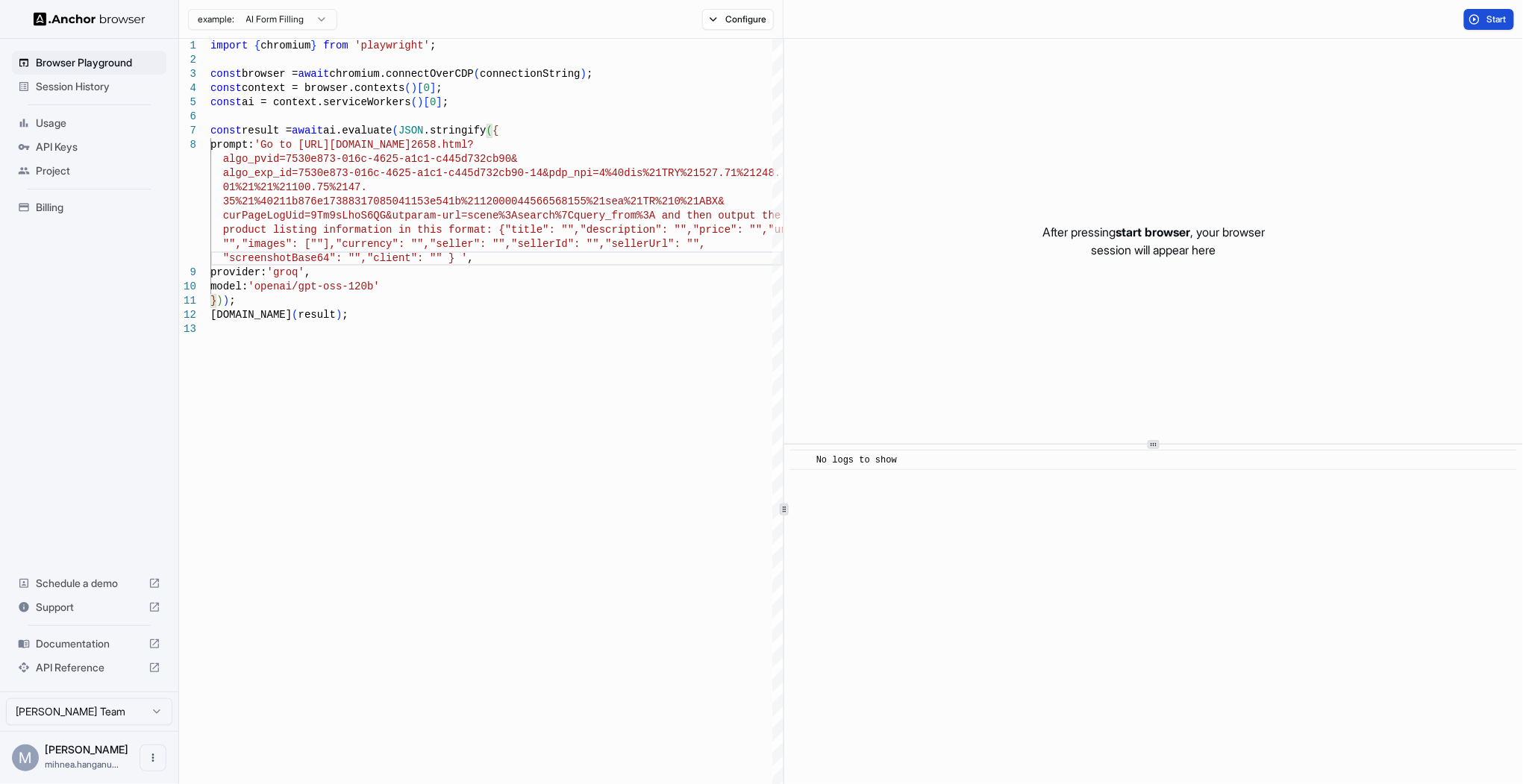
click at [1470, 20] on button "Start" at bounding box center [1488, 19] width 50 height 21
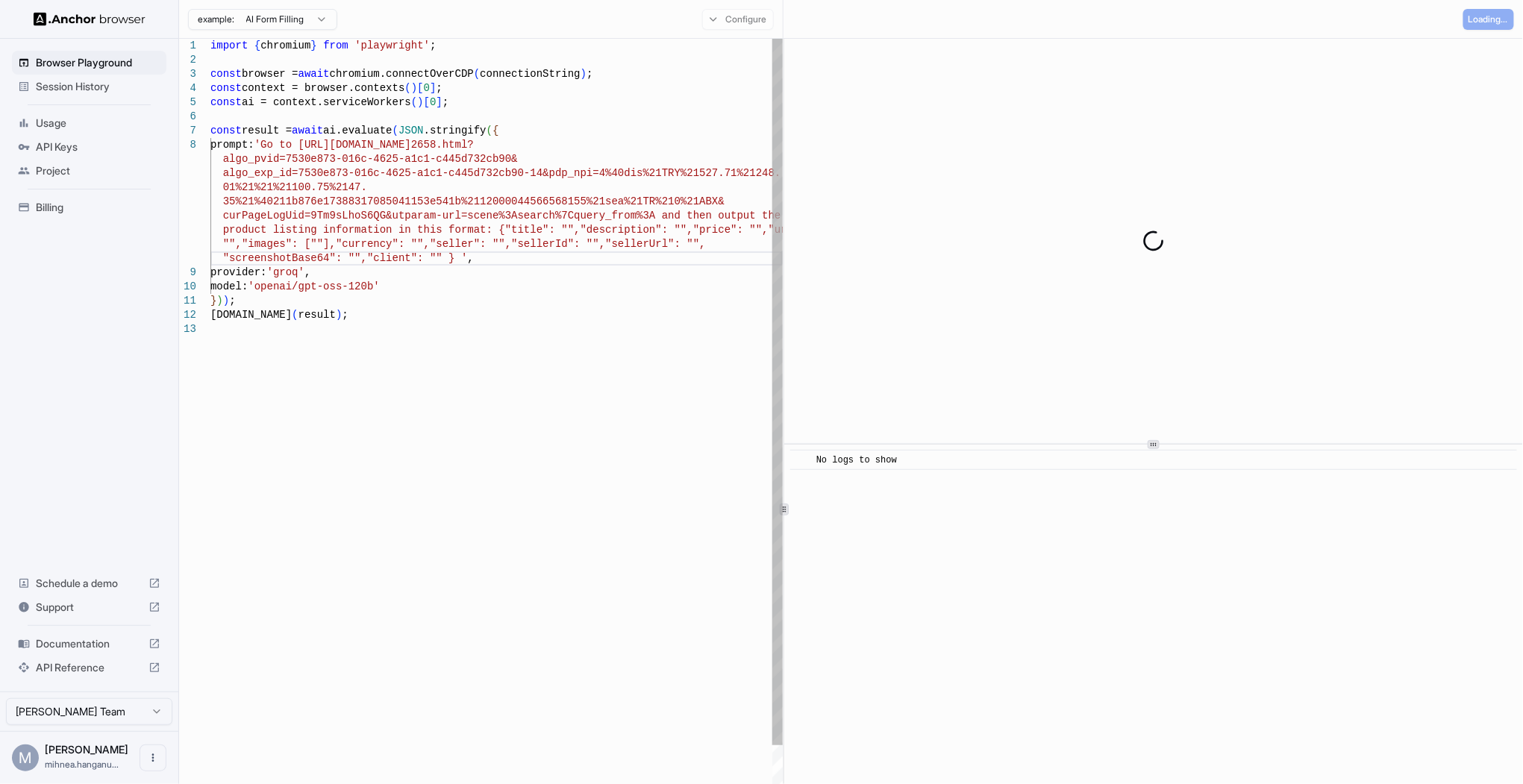
drag, startPoint x: 664, startPoint y: 315, endPoint x: 642, endPoint y: 313, distance: 22.1
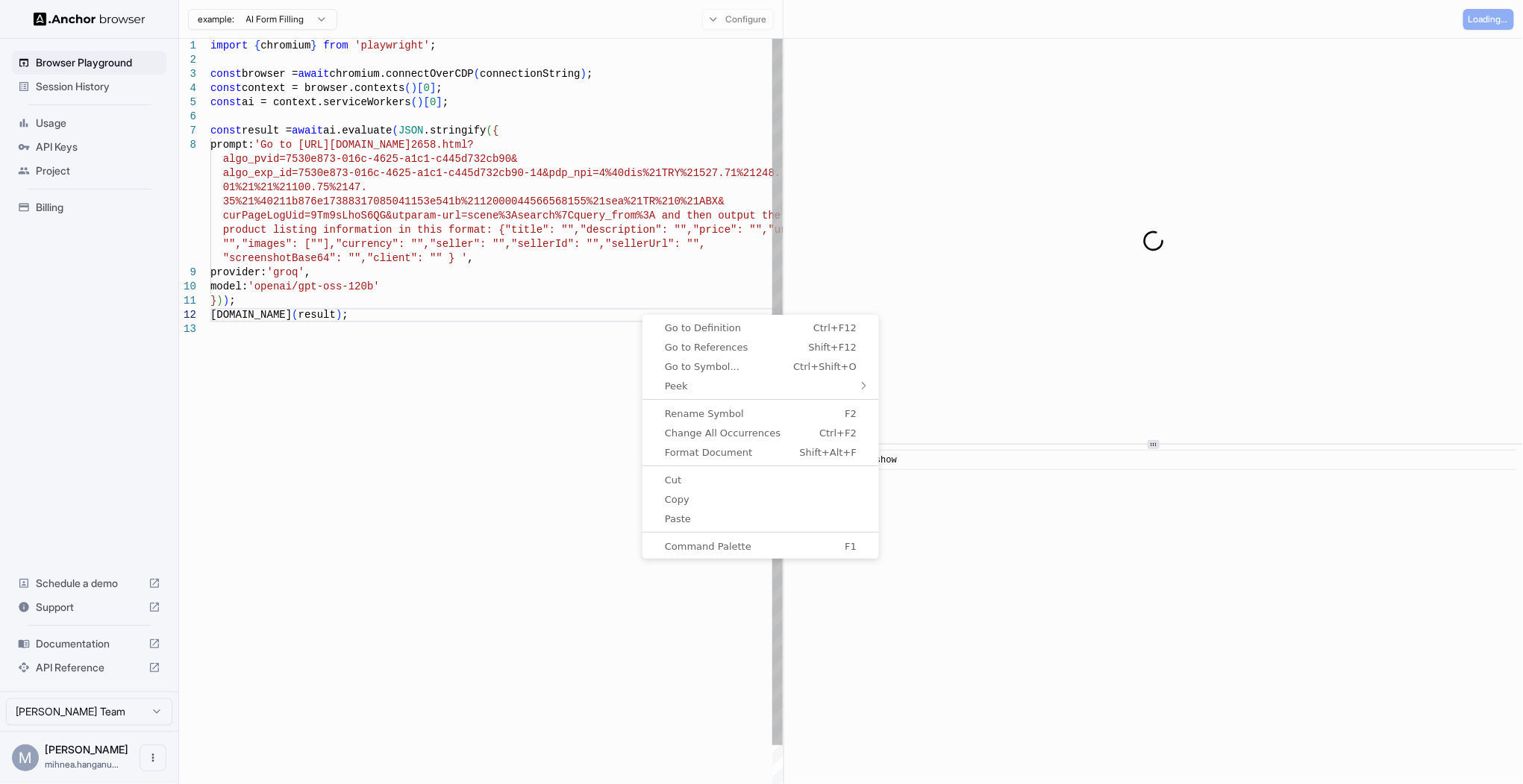
click at [551, 316] on div "import { chromium } from 'playwright' ; const browser = await chromium.connectO…" at bounding box center [496, 642] width 573 height 1207
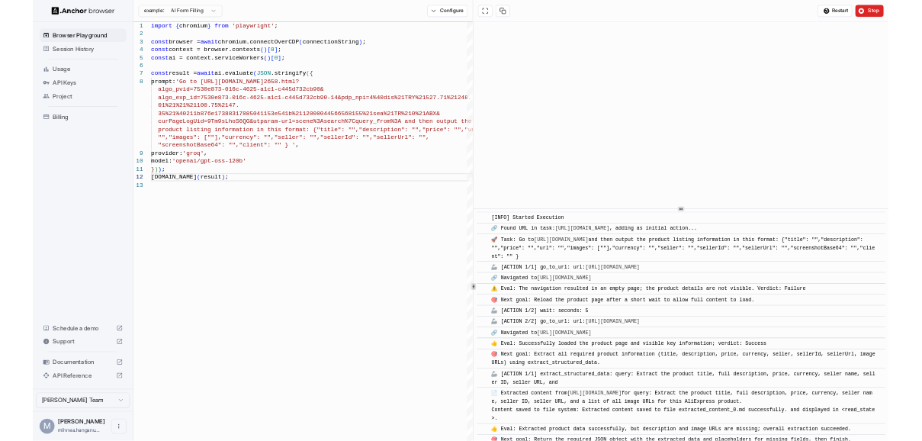
scroll to position [288, 0]
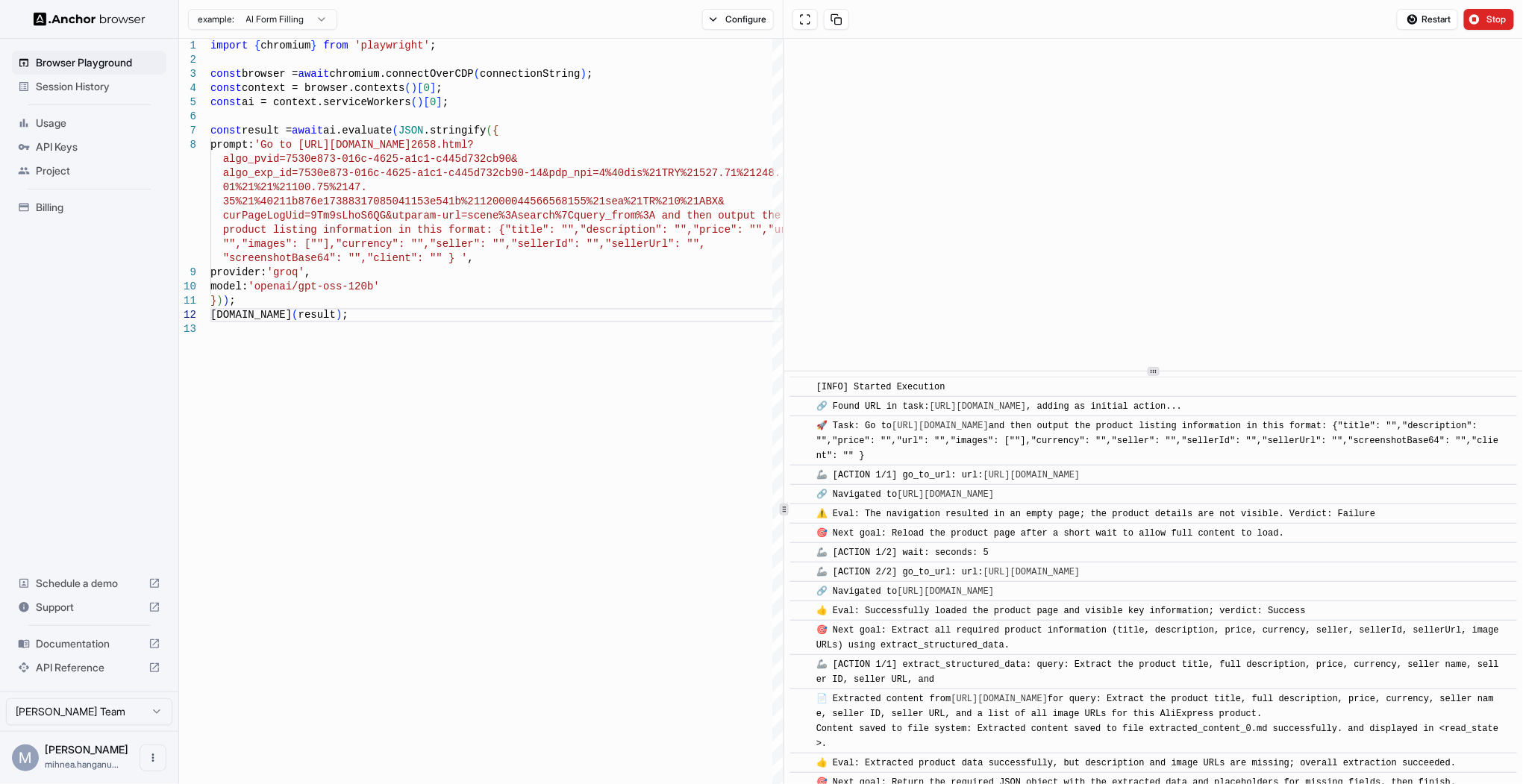
click at [1150, 375] on icon at bounding box center [1154, 372] width 8 height 8
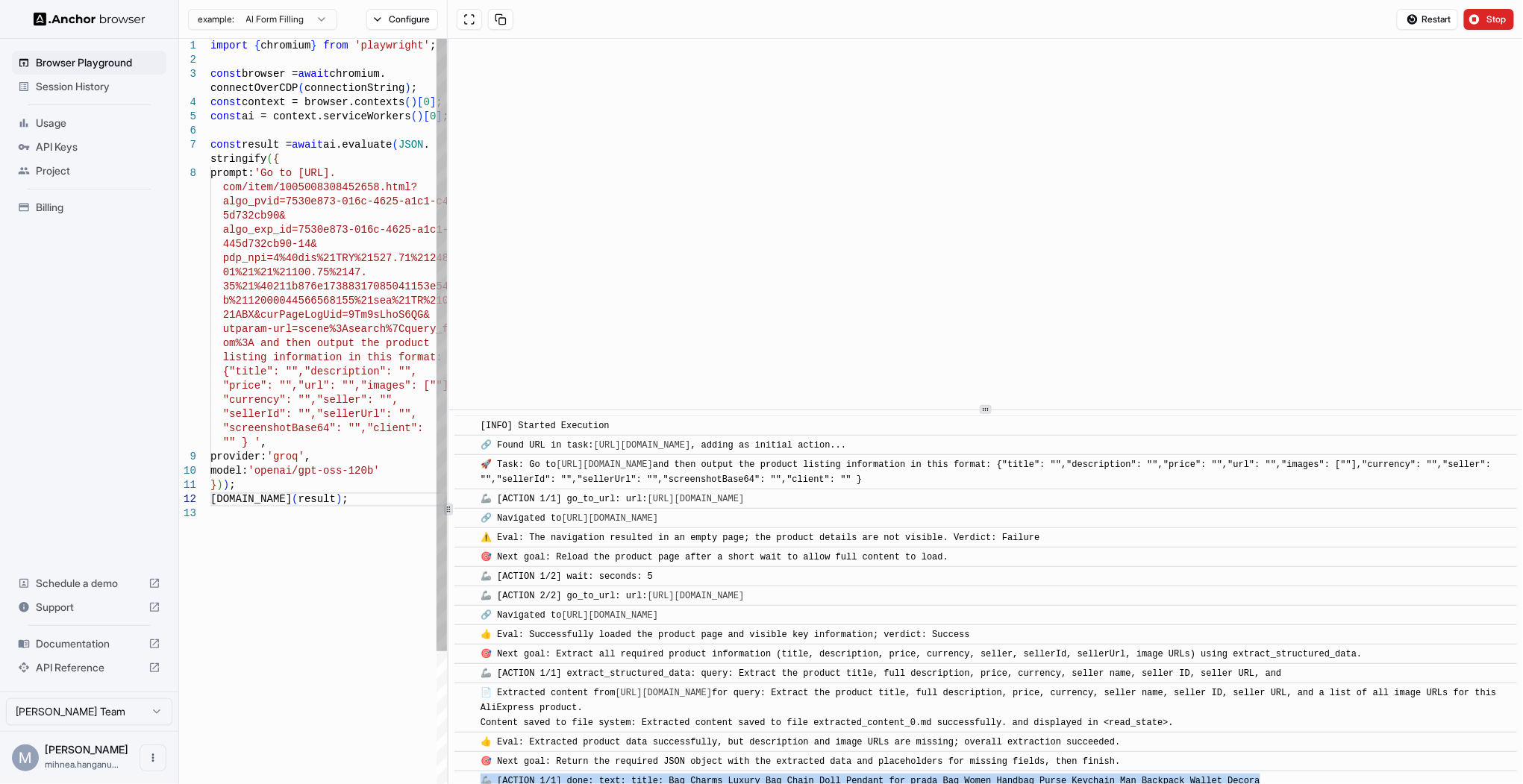
scroll to position [88, 0]
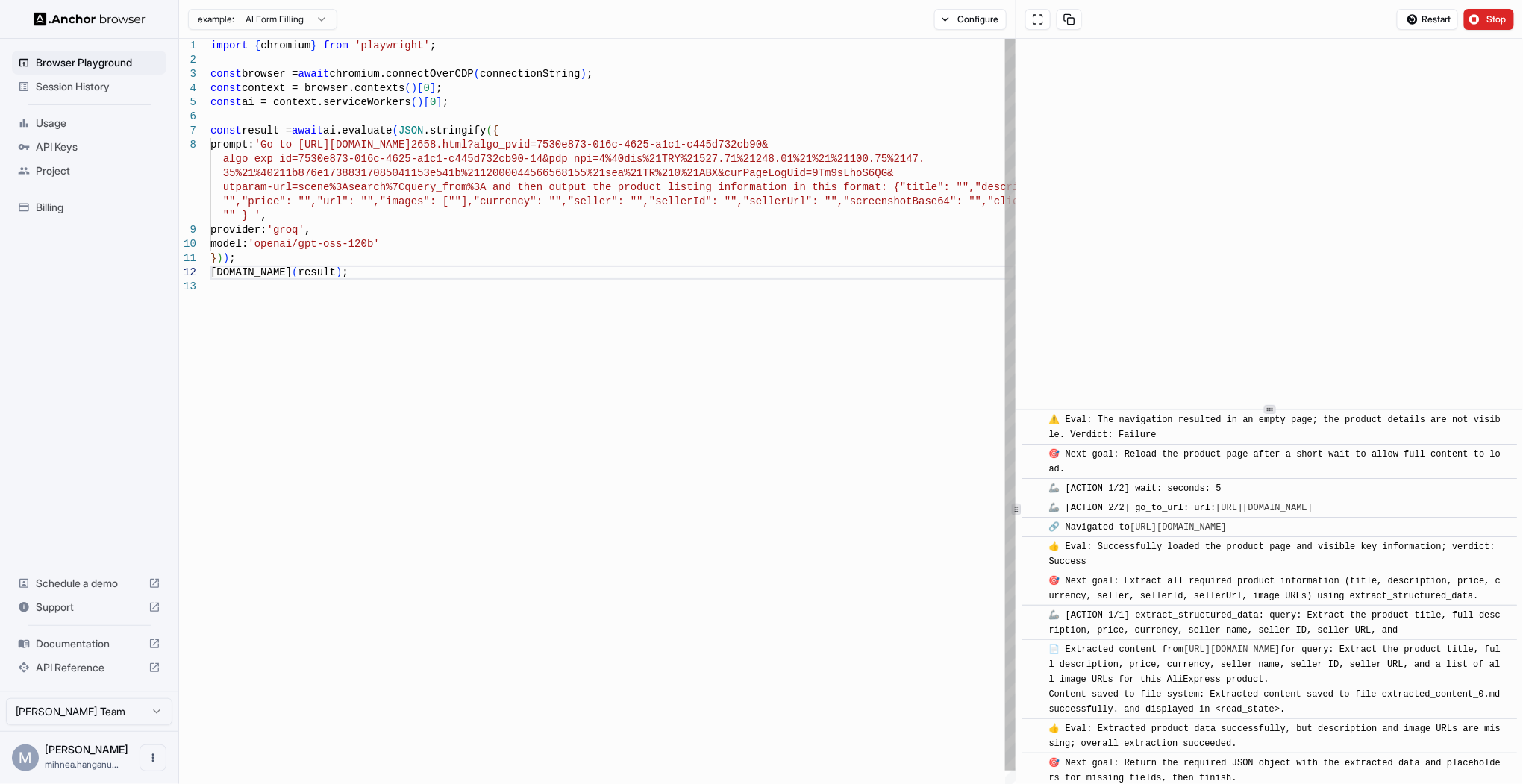
click at [1016, 484] on div at bounding box center [1015, 510] width 1 height 942
drag, startPoint x: 1200, startPoint y: 762, endPoint x: 1200, endPoint y: 739, distance: 23.0
click at [1200, 739] on div "​ [INFO] Started Execution ​ 🔗 Found URL in task: [URL][DOMAIN_NAME] , adding a…" at bounding box center [1269, 622] width 494 height 707
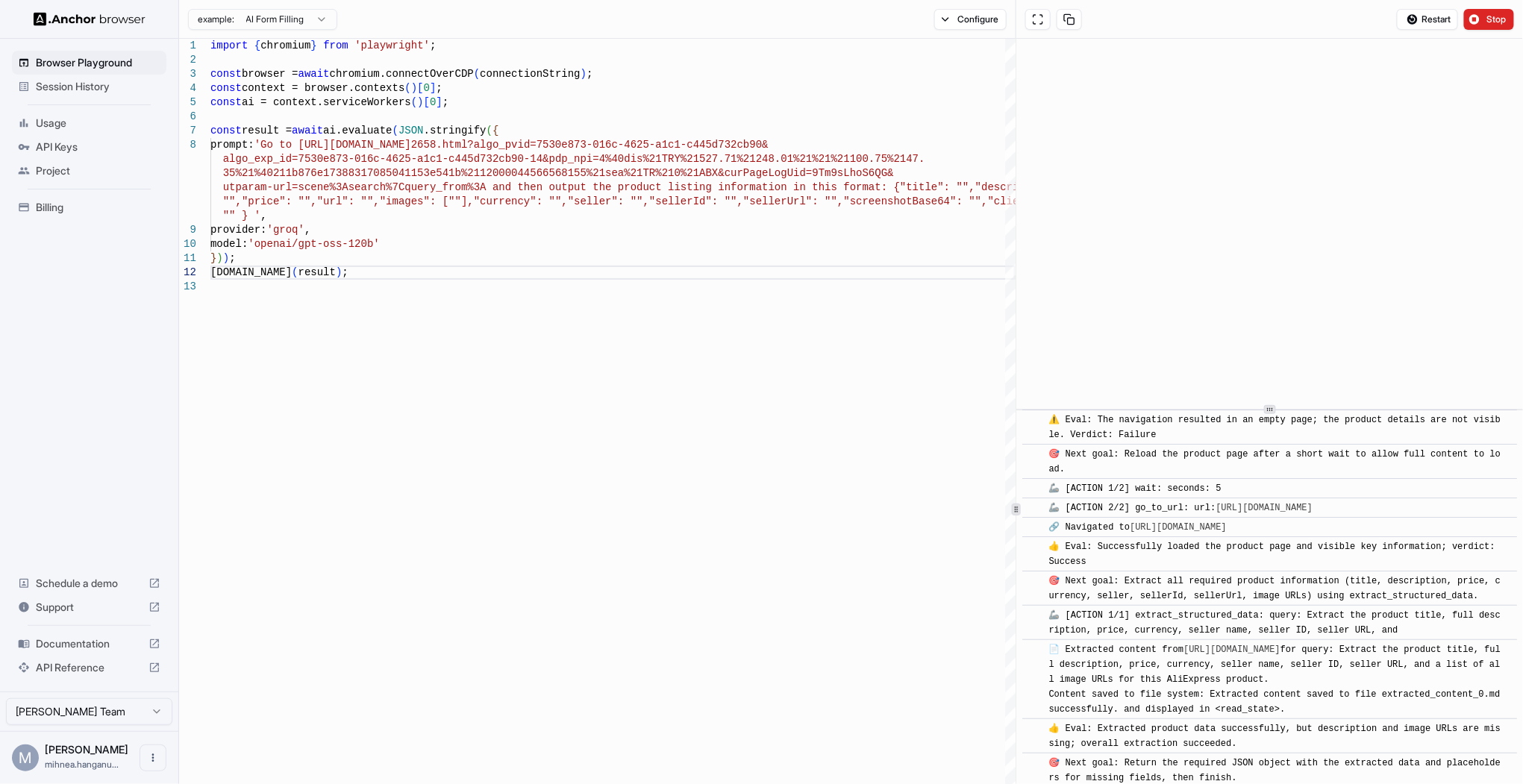
drag, startPoint x: 1200, startPoint y: 739, endPoint x: 1198, endPoint y: 755, distance: 16.1
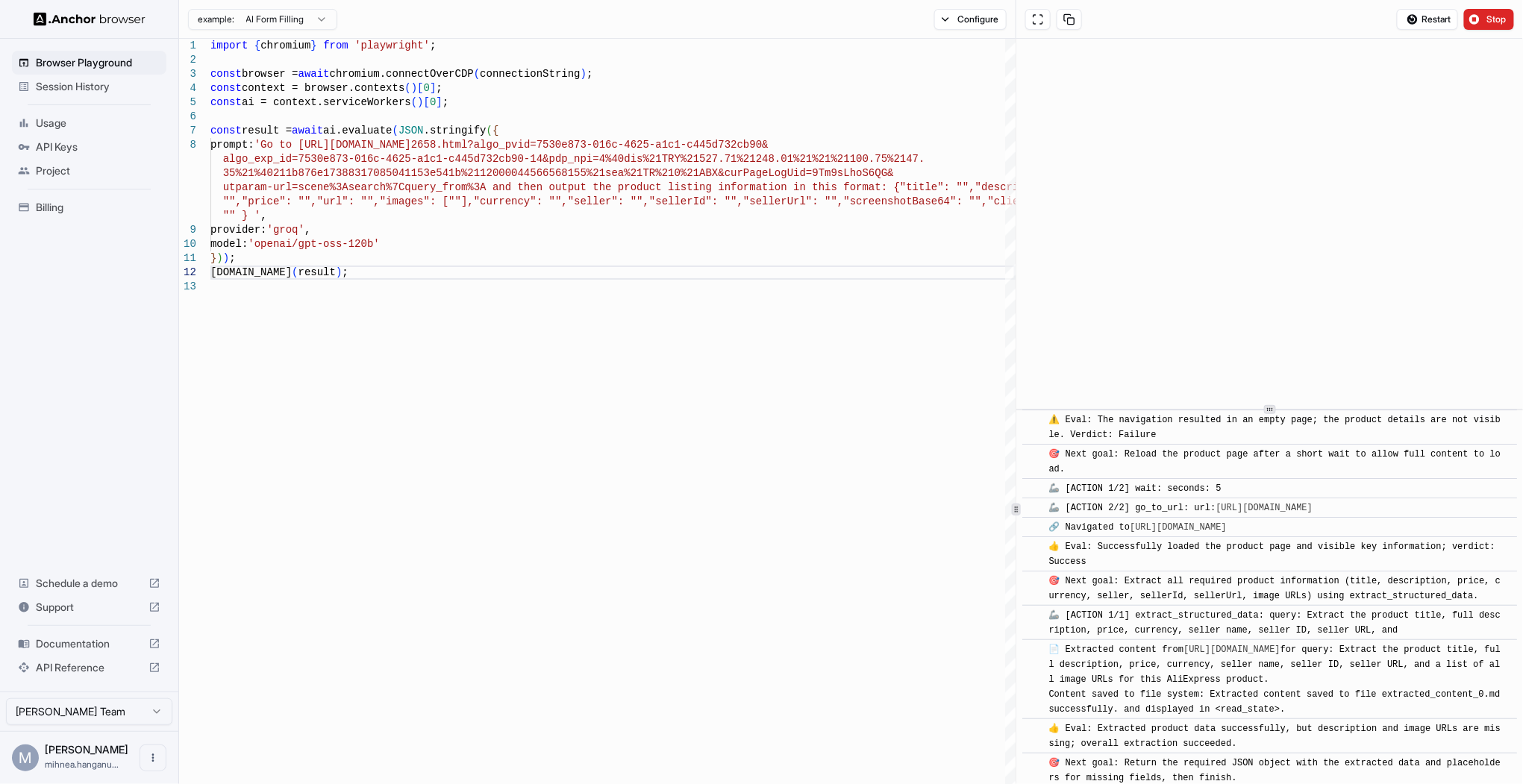
drag, startPoint x: 1198, startPoint y: 757, endPoint x: 1169, endPoint y: 741, distance: 33.1
click at [1177, 723] on span "👍 Eval: Extracted product data successfully, but description and image URLs are…" at bounding box center [1274, 736] width 452 height 25
drag, startPoint x: 1177, startPoint y: 692, endPoint x: 1495, endPoint y: 814, distance: 340.6
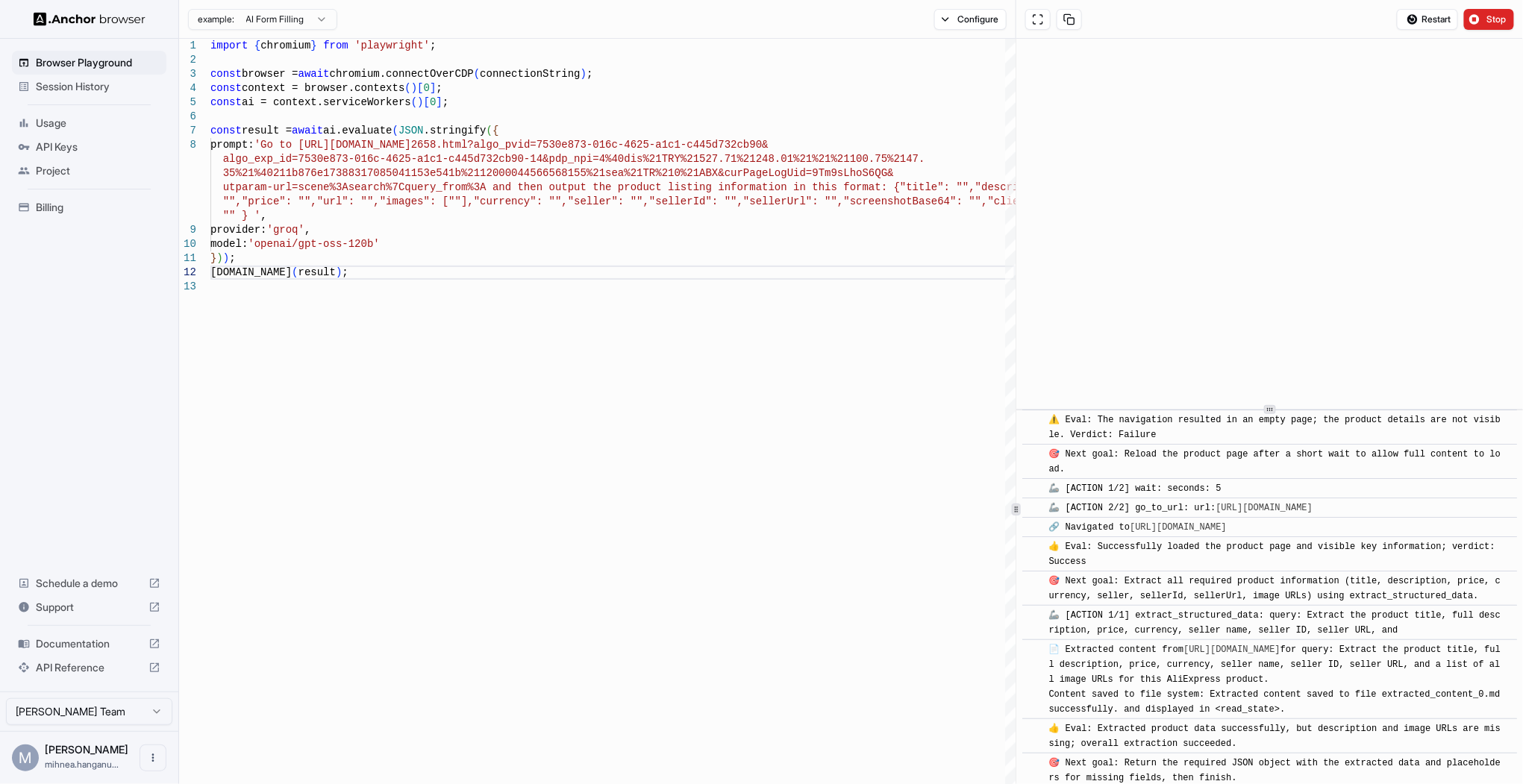
click at [1495, 784] on html "Browser Playground Session History Usage API Keys Project Billing Schedule a de…" at bounding box center [762, 392] width 1523 height 784
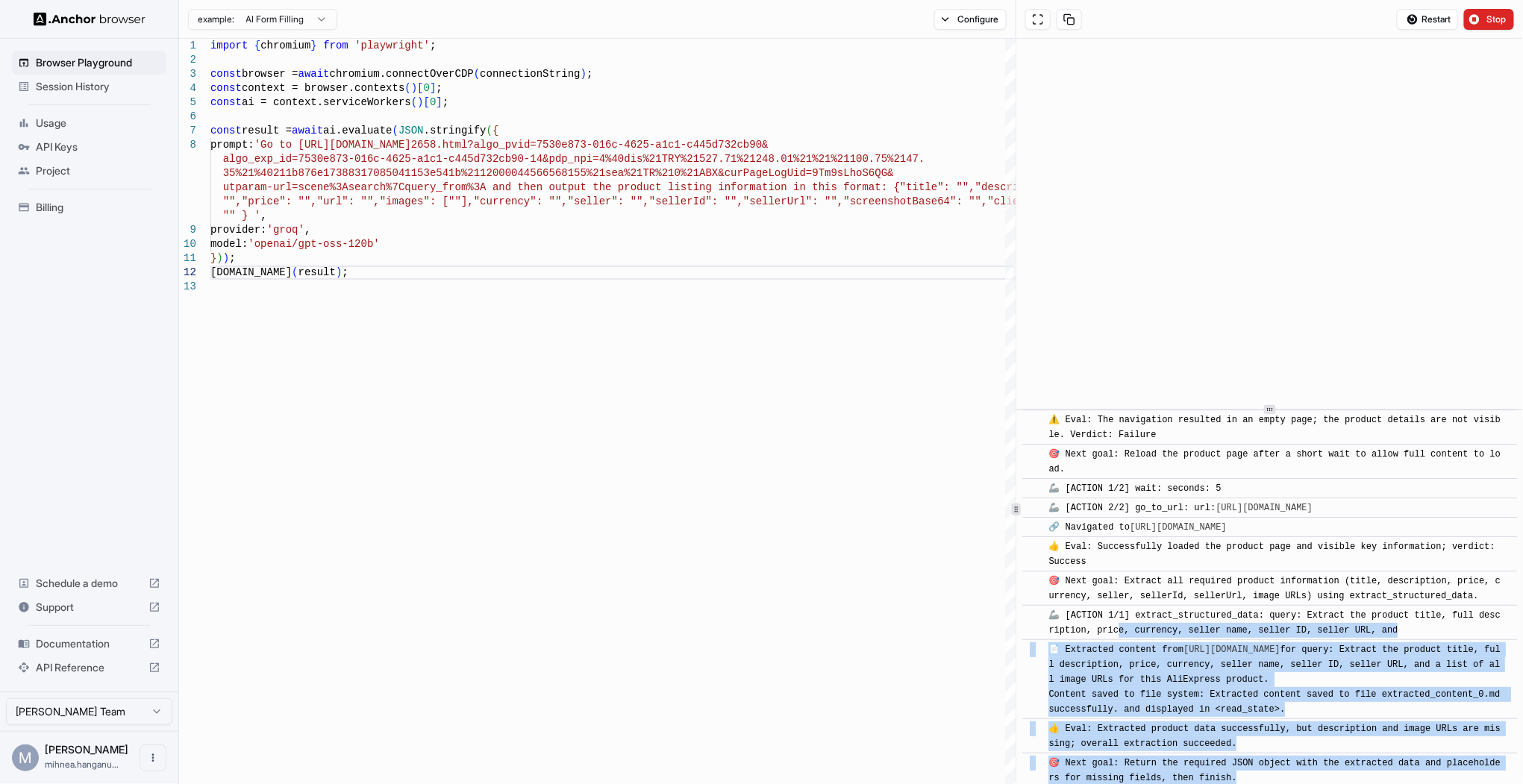
copy div ", loremips, dolors amet, consec AD, elitse DOE, tem ​ 📄 Incididun utlabor etdo …"
click at [294, 20] on html "Browser Playground Session History Usage API Keys Project Billing Schedule a de…" at bounding box center [762, 392] width 1523 height 784
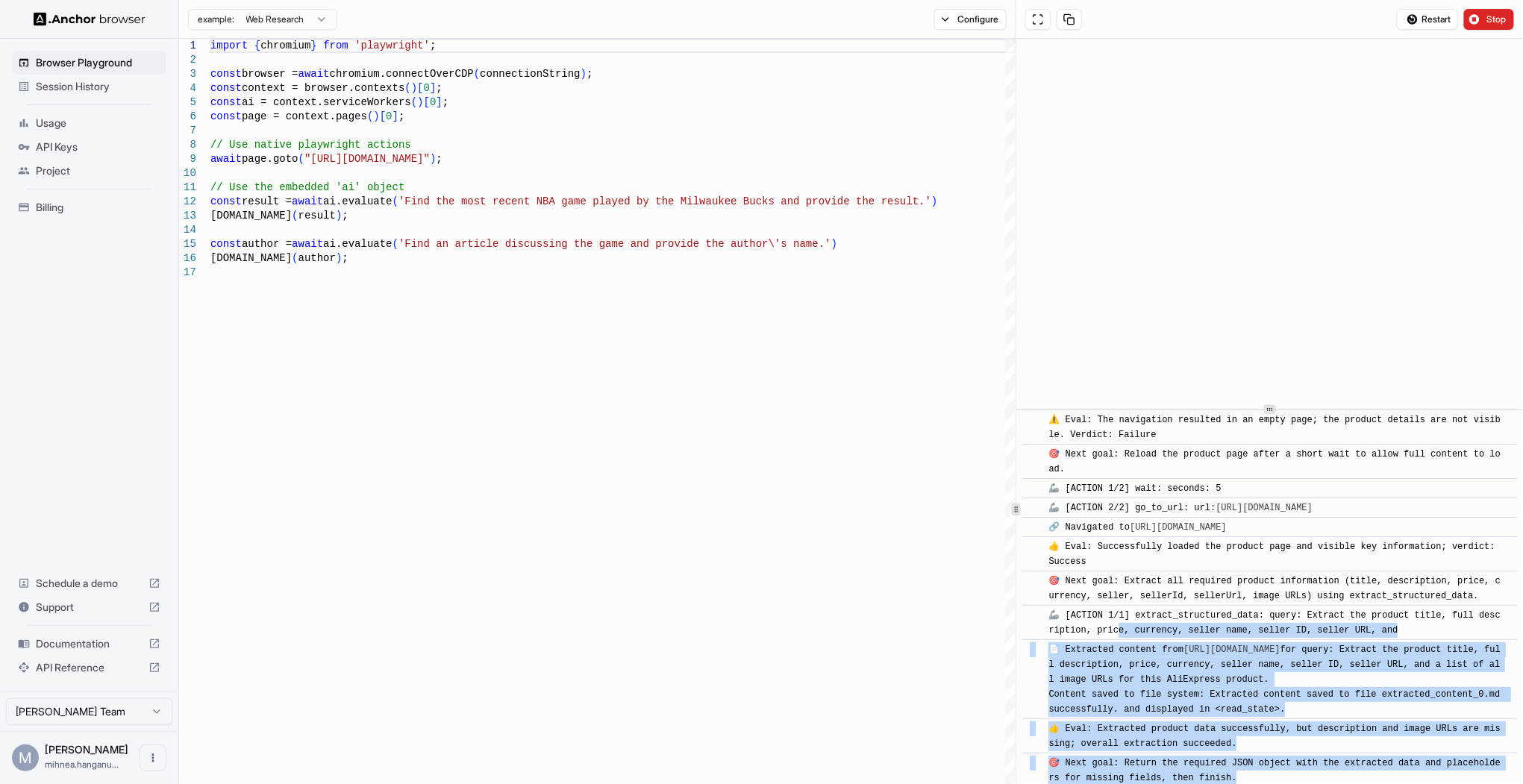
click at [270, 20] on html "Browser Playground Session History Usage API Keys Project Billing Schedule a de…" at bounding box center [762, 392] width 1523 height 784
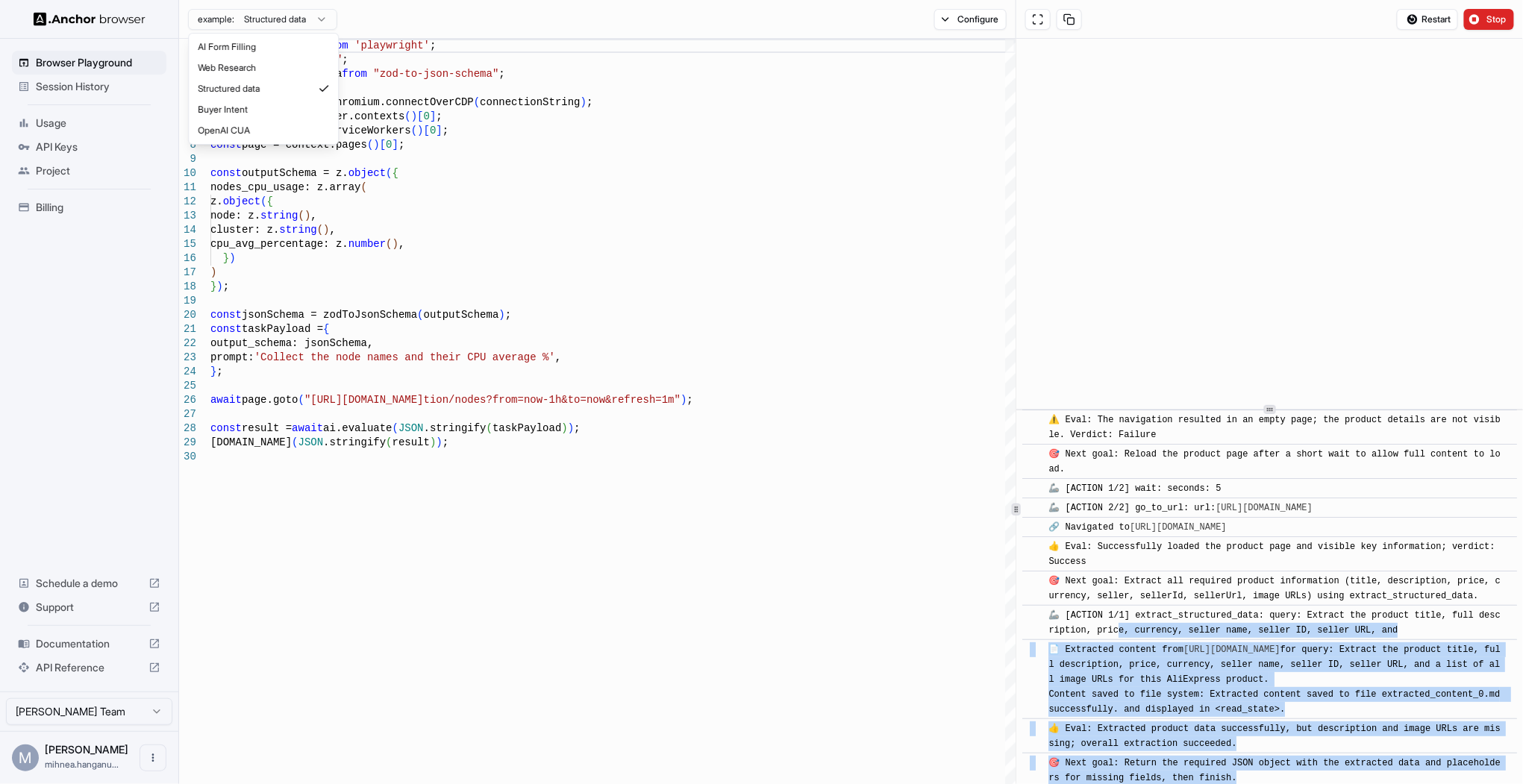
click at [300, 17] on html "Browser Playground Session History Usage API Keys Project Billing Schedule a de…" at bounding box center [762, 392] width 1523 height 784
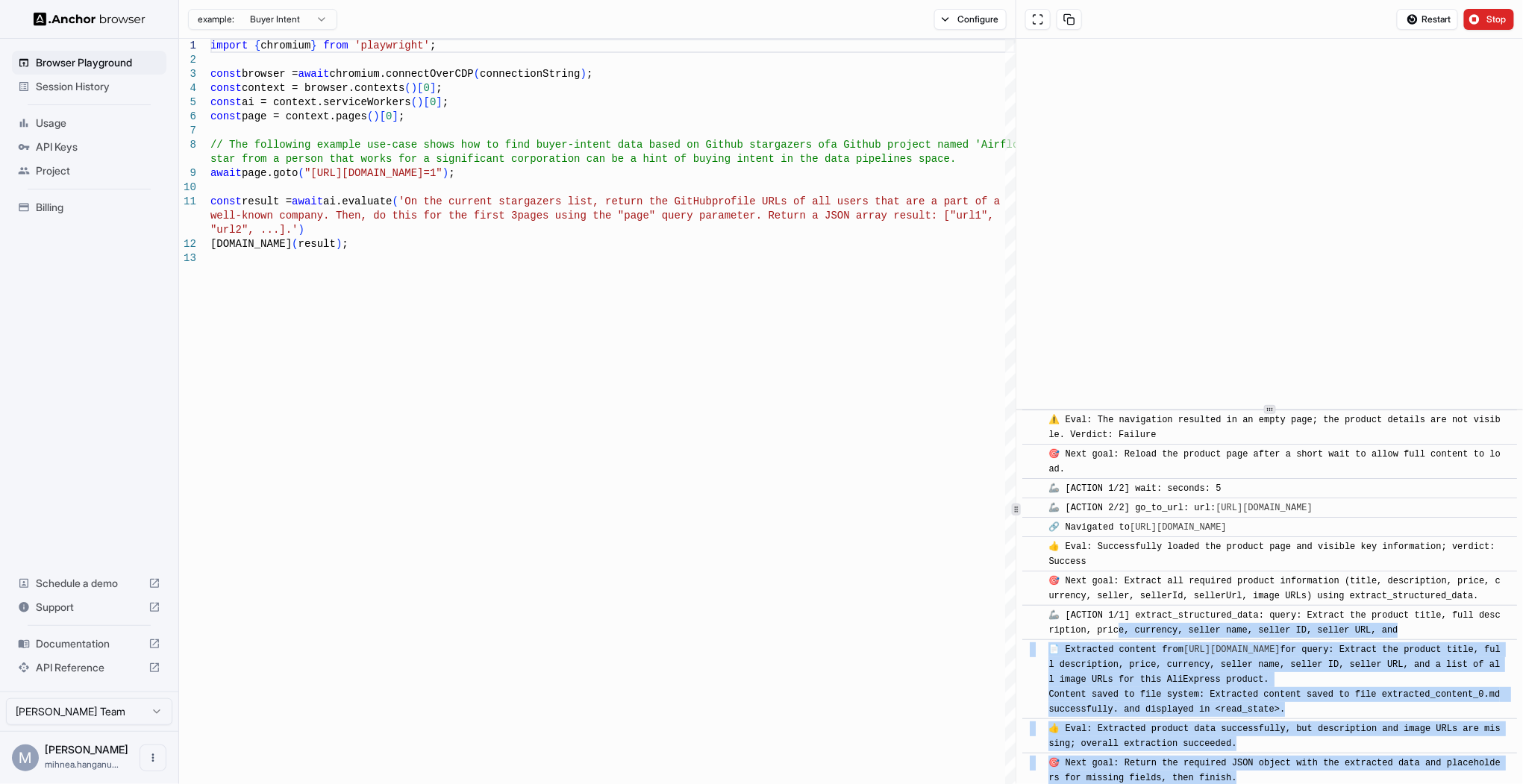
click at [290, 19] on html "Browser Playground Session History Usage API Keys Project Billing Schedule a de…" at bounding box center [762, 392] width 1523 height 784
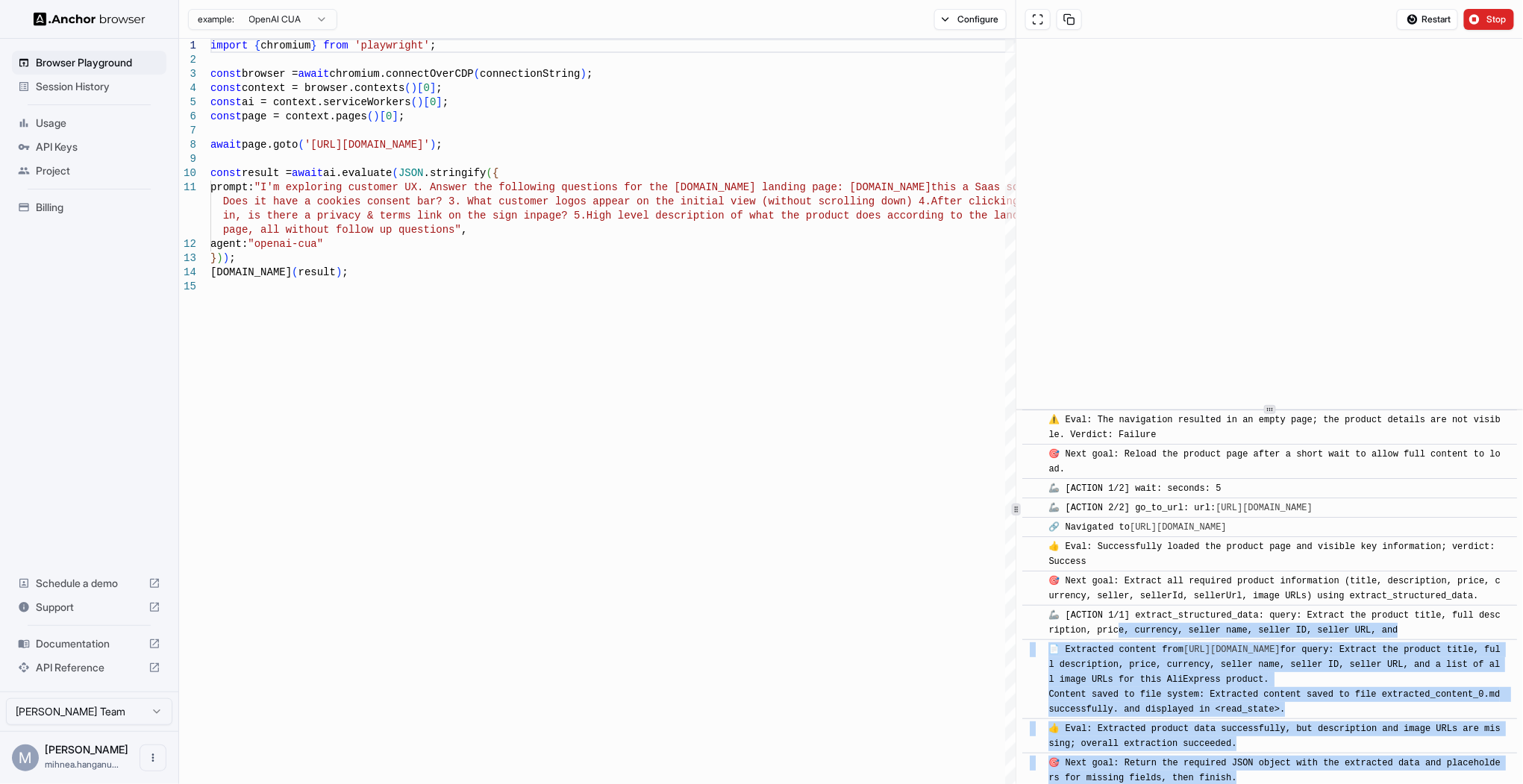
click at [286, 15] on html "Browser Playground Session History Usage API Keys Project Billing Schedule a de…" at bounding box center [762, 392] width 1523 height 784
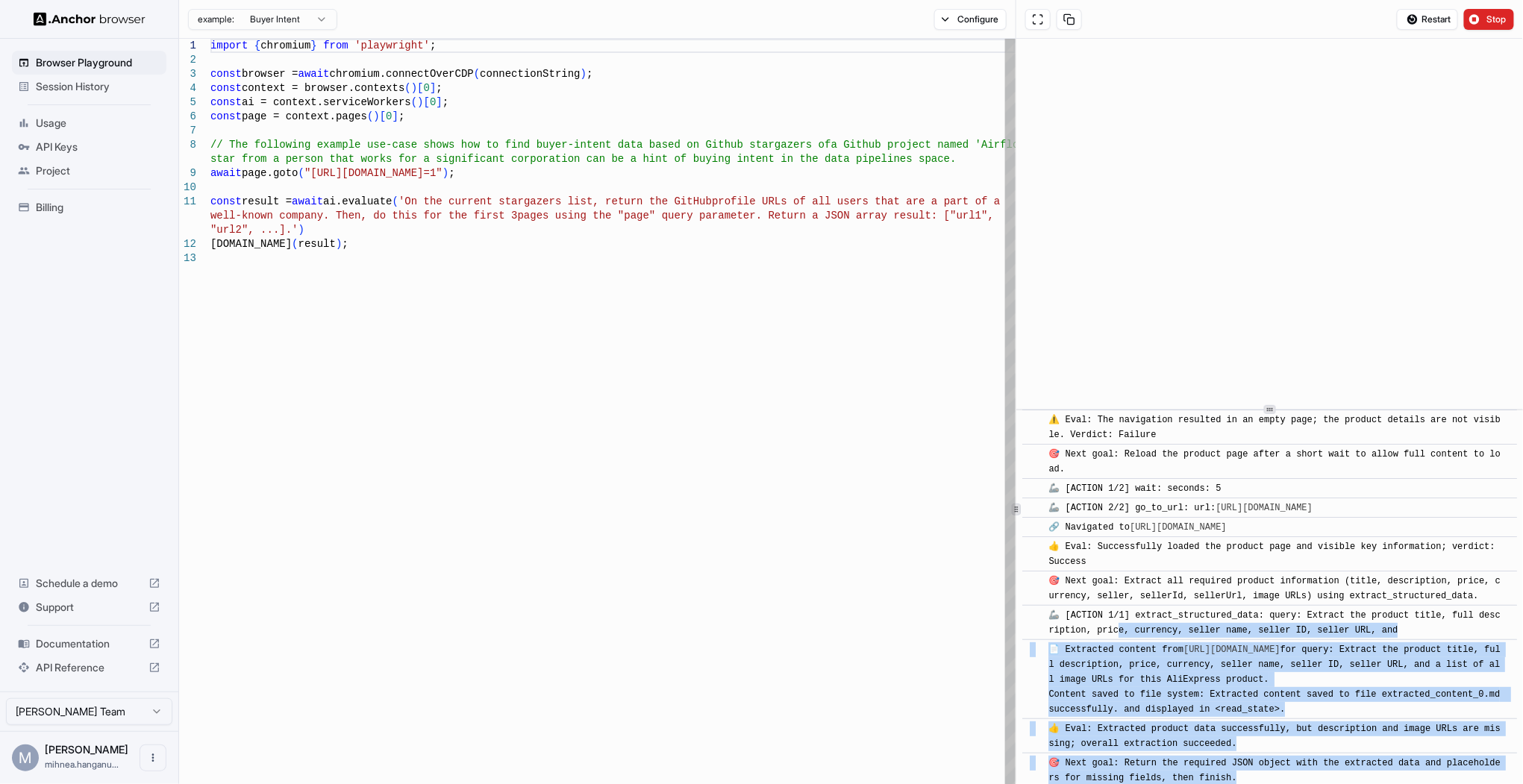
type textarea "**********"
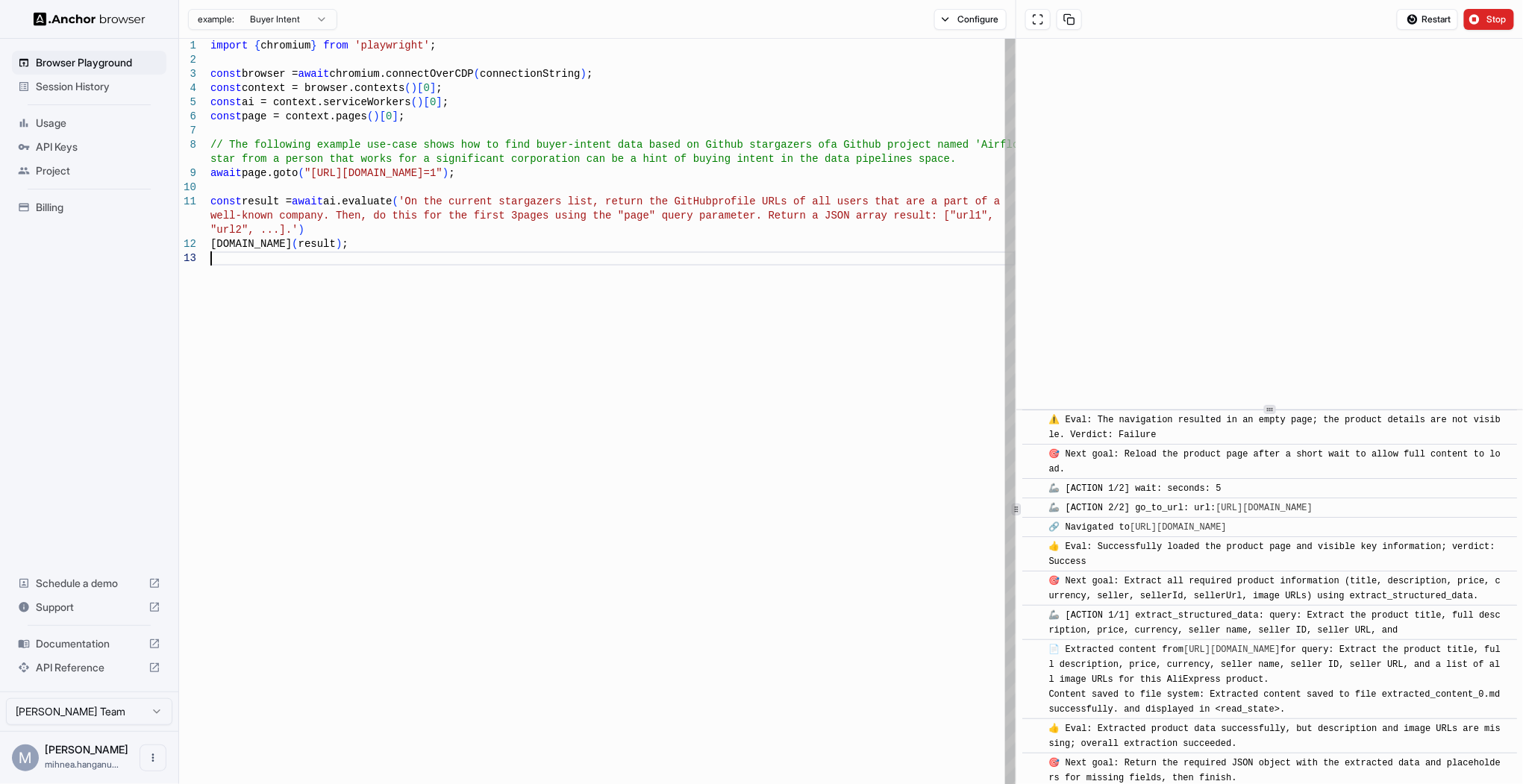
click at [617, 302] on div "import { chromium } from 'playwright' ; const browser = await chromium.connectO…" at bounding box center [613, 607] width 805 height 1136
click at [1490, 22] on span "Stop" at bounding box center [1496, 20] width 21 height 12
